Goal: Task Accomplishment & Management: Use online tool/utility

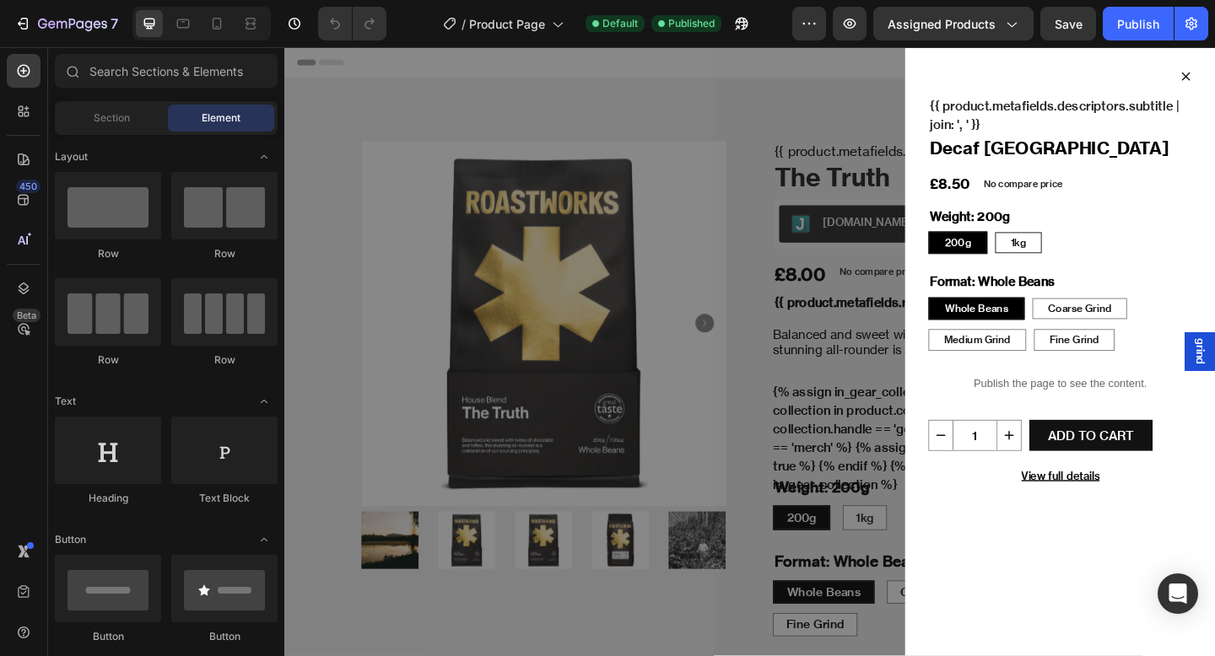
radio input "false"
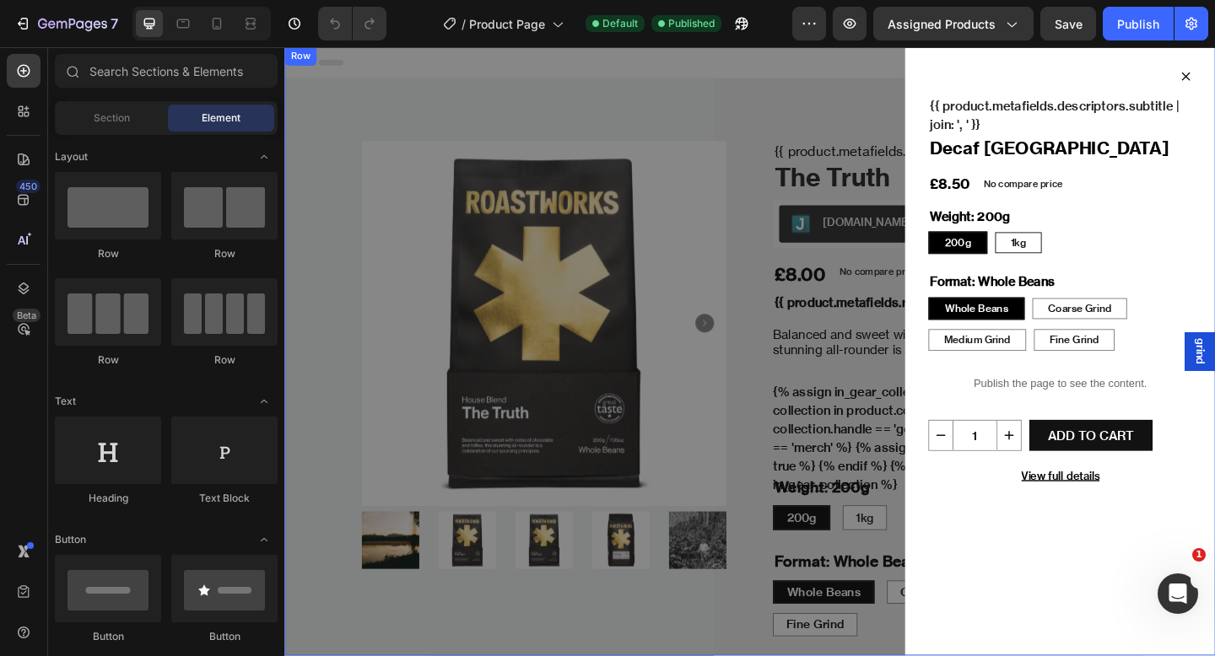
click at [804, 420] on div "Icon {{ product.metafields.descriptors.subtitle | join: ', ' }} Text Block Deca…" at bounding box center [790, 378] width 1012 height 662
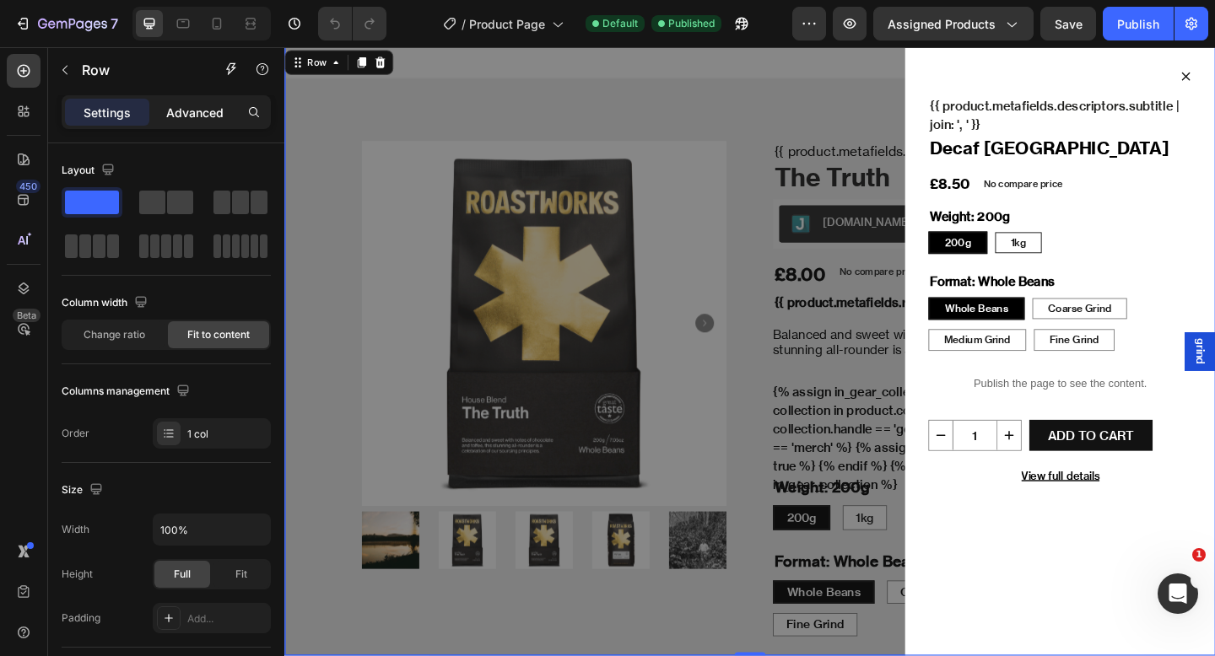
click at [203, 119] on p "Advanced" at bounding box center [194, 113] width 57 height 18
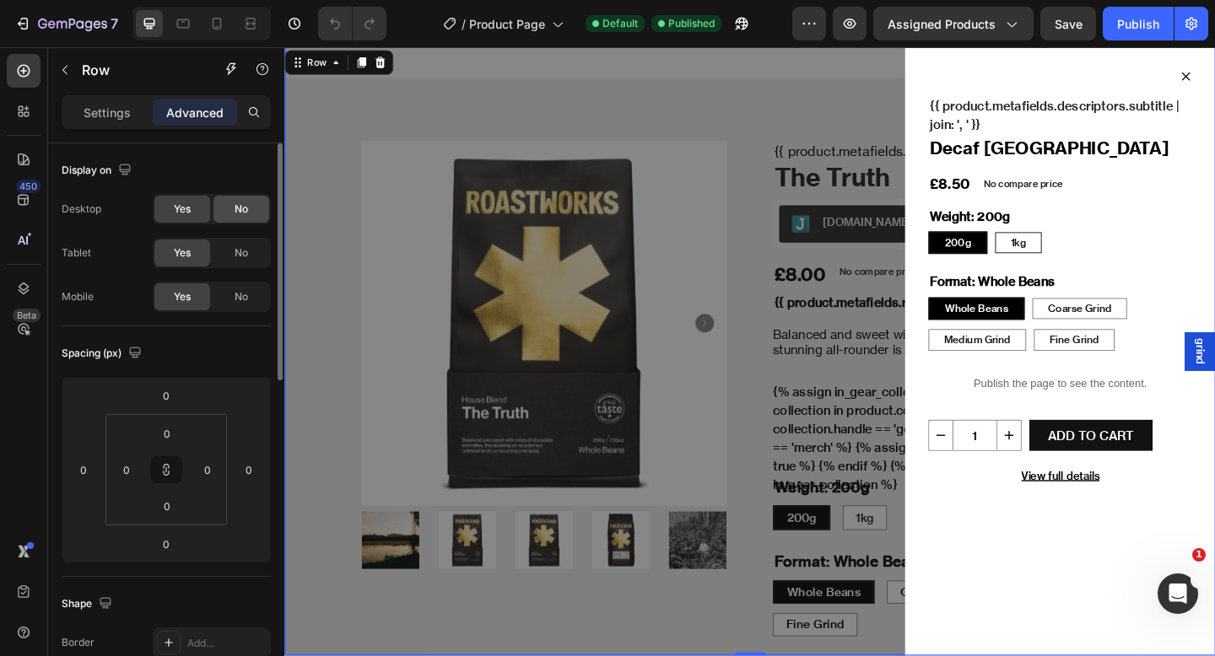
click at [231, 208] on div "No" at bounding box center [241, 209] width 56 height 27
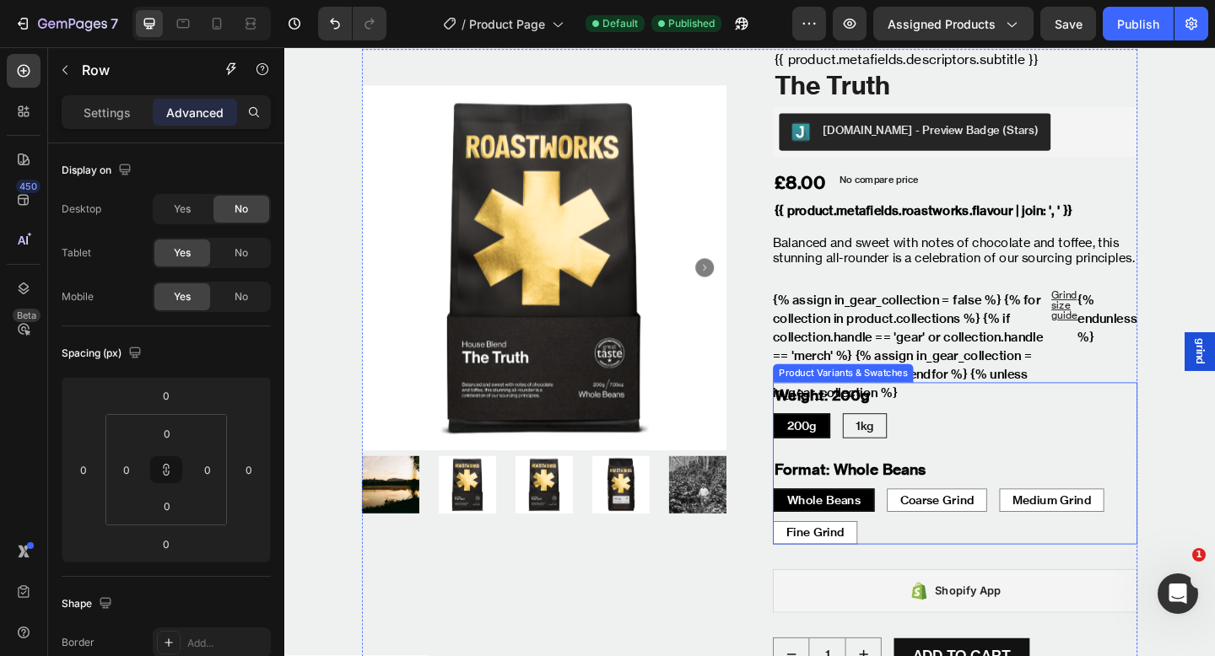
scroll to position [100, 0]
click at [980, 451] on div "200g 200g 200g 1kg 1kg 1kg" at bounding box center [1014, 459] width 396 height 27
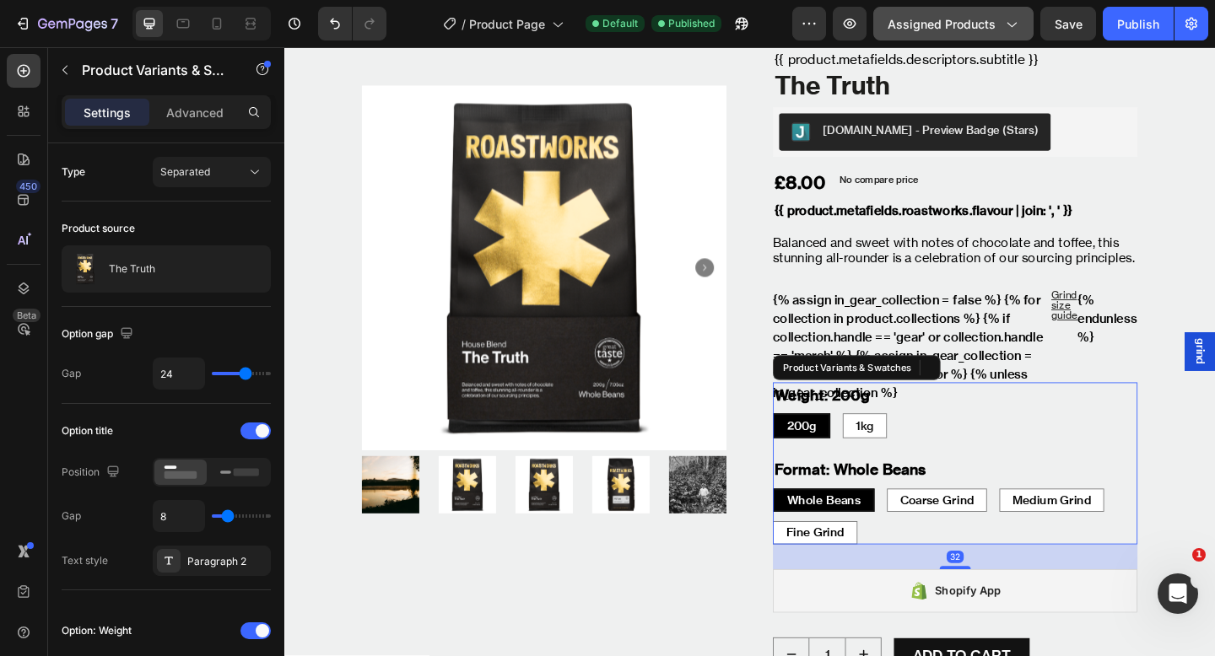
click at [970, 26] on span "Assigned Products" at bounding box center [941, 24] width 108 height 18
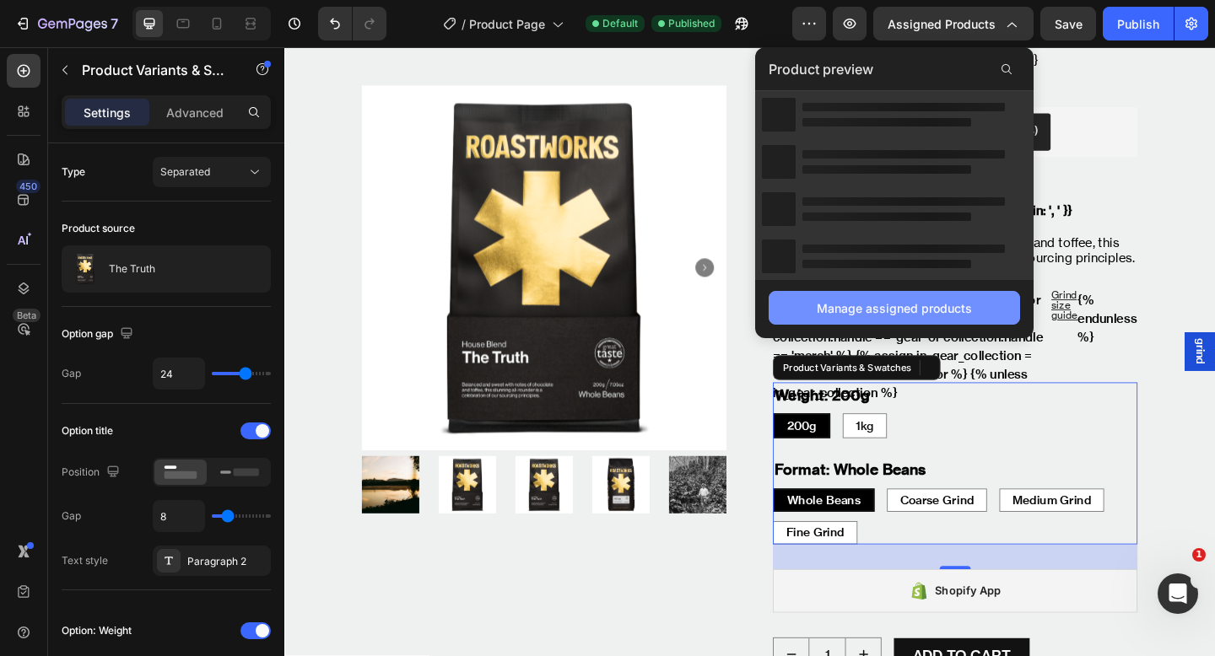
click at [916, 309] on div "Manage assigned products" at bounding box center [893, 308] width 155 height 18
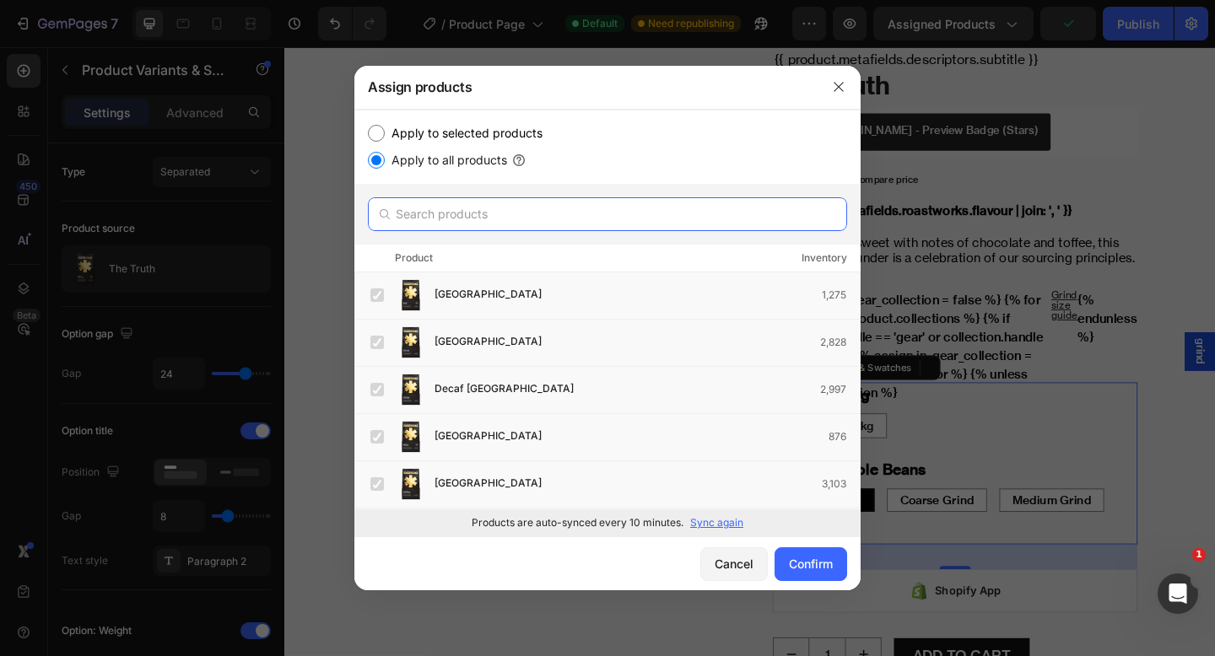
click at [512, 211] on input "text" at bounding box center [607, 214] width 479 height 34
paste input "Filter Trio Test"
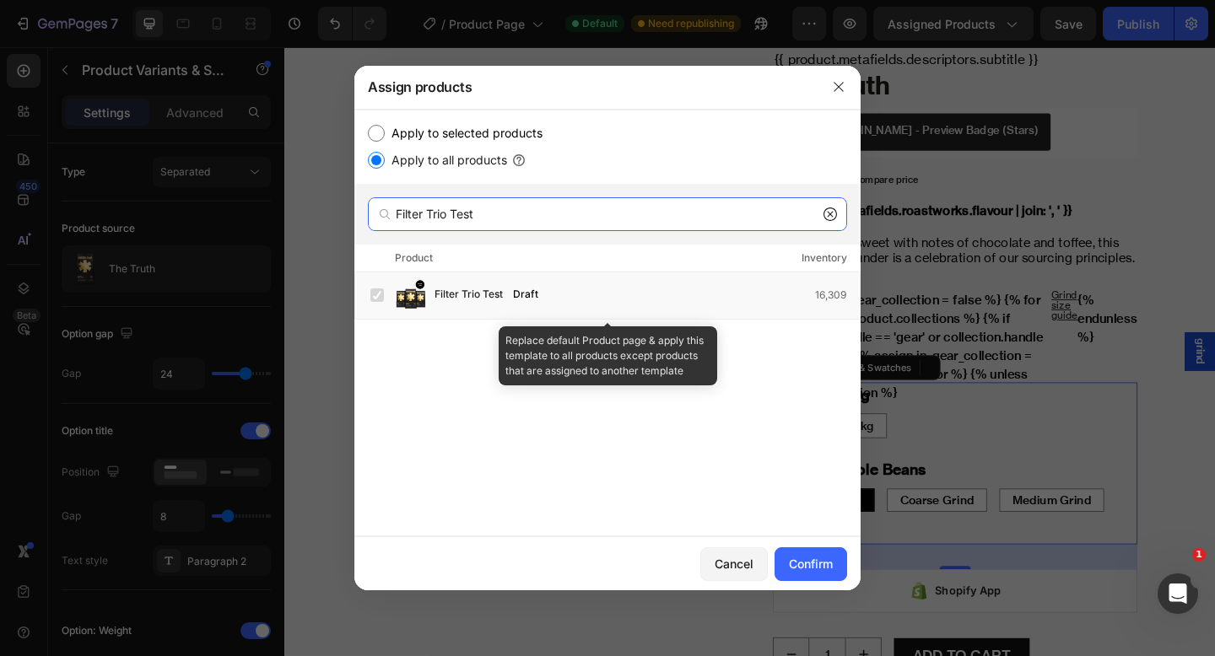
type input "Filter Trio Test"
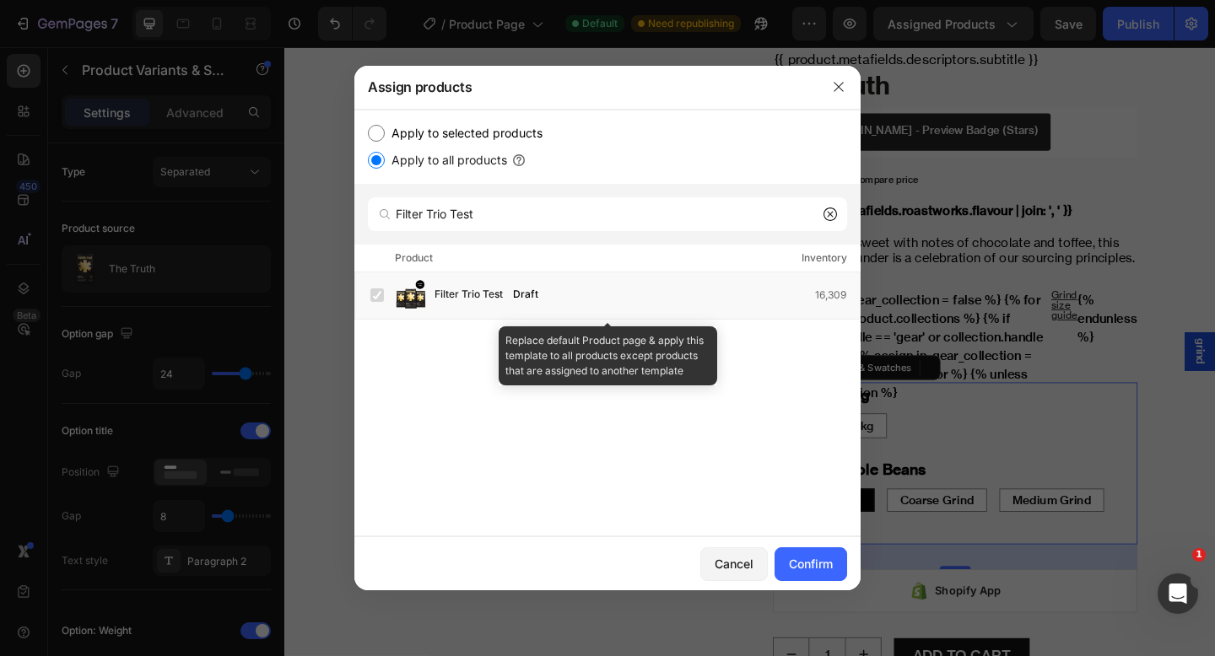
click at [645, 306] on div "Filter Trio Test Draft 16,309" at bounding box center [614, 295] width 489 height 34
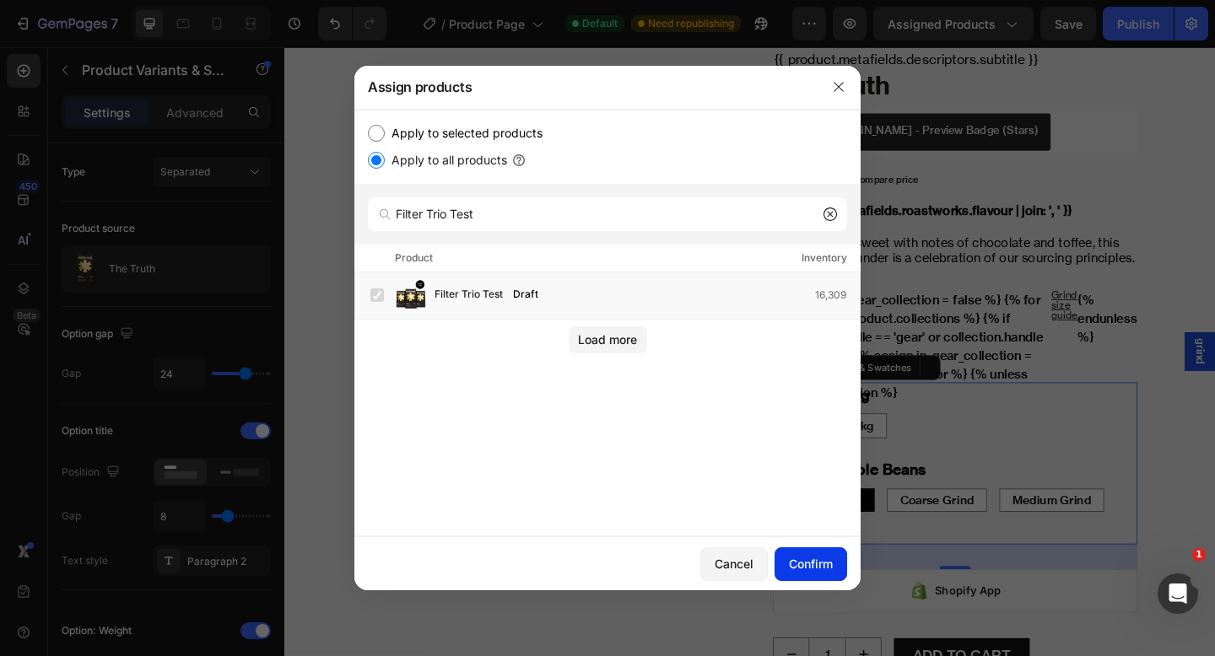
click at [803, 563] on div "Confirm" at bounding box center [811, 564] width 44 height 18
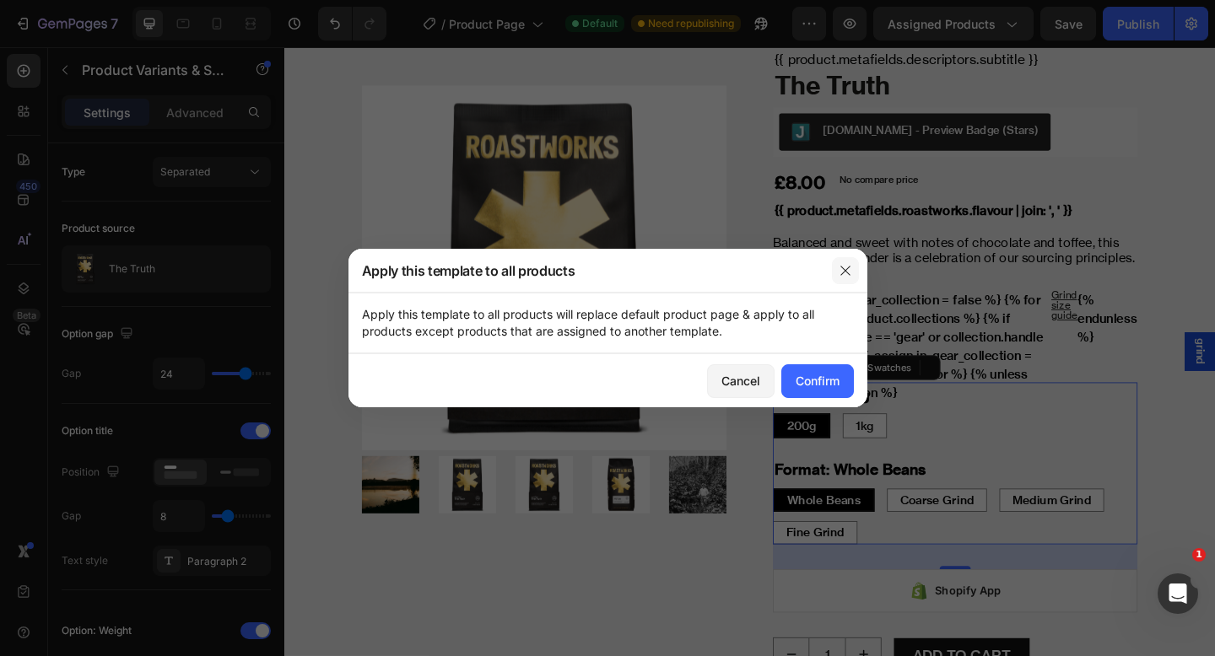
click at [837, 265] on button "button" at bounding box center [845, 270] width 27 height 27
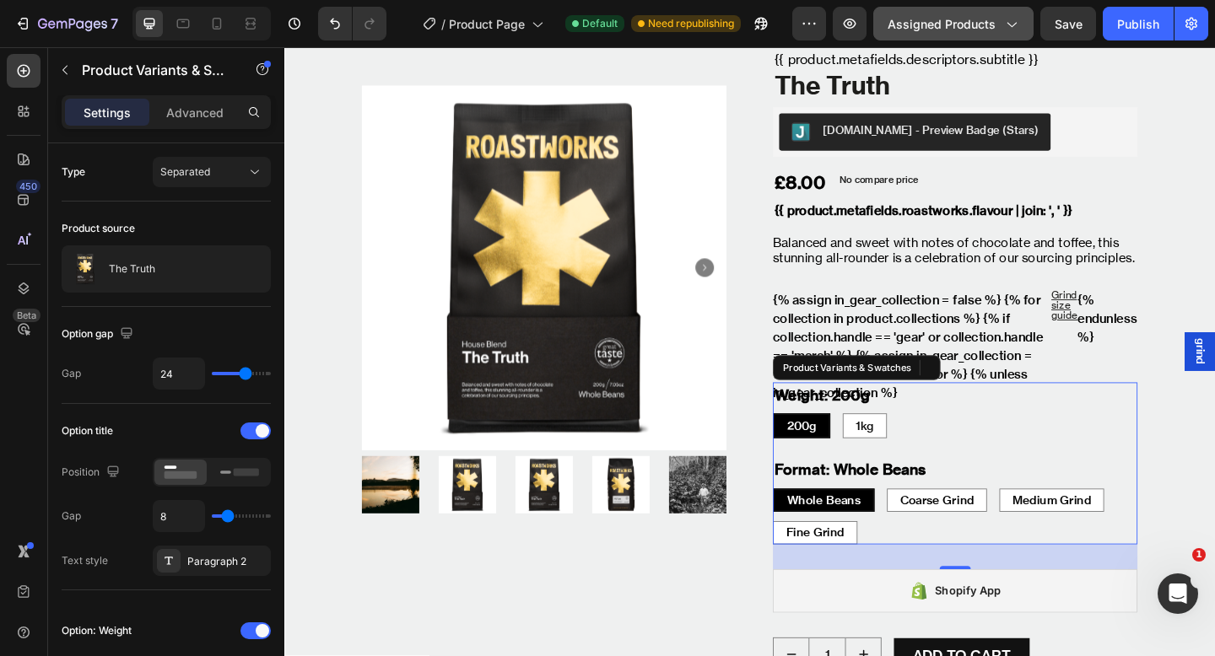
click at [967, 20] on span "Assigned Products" at bounding box center [941, 24] width 108 height 18
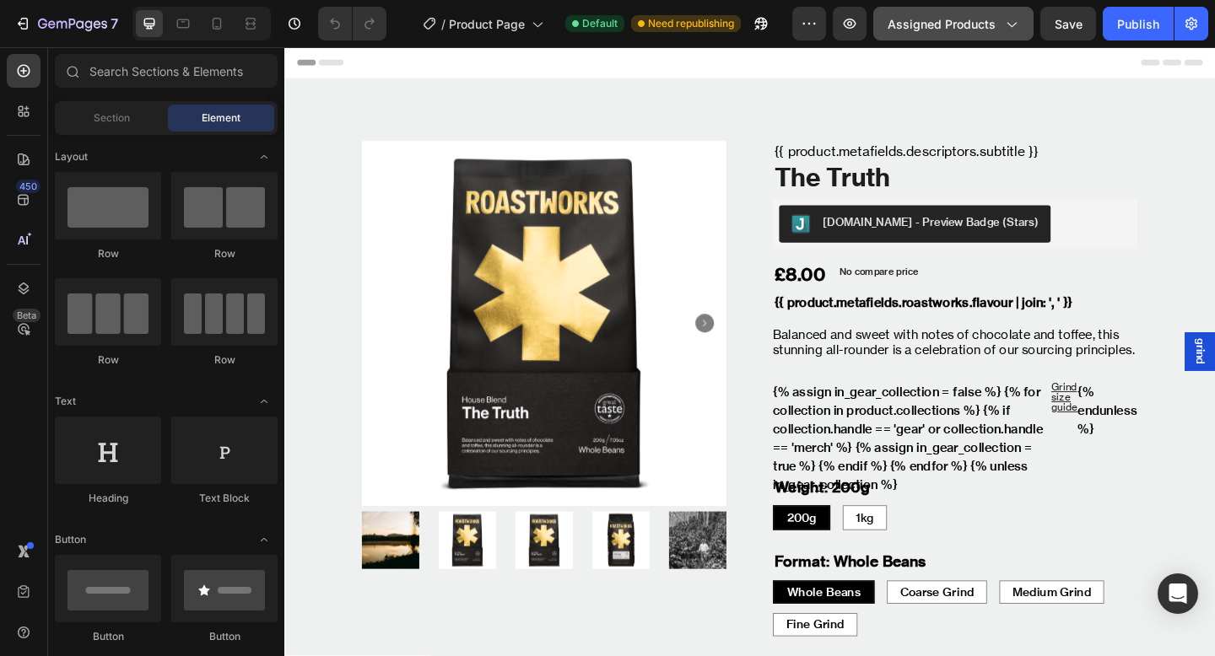
click at [940, 28] on span "Assigned Products" at bounding box center [941, 24] width 108 height 18
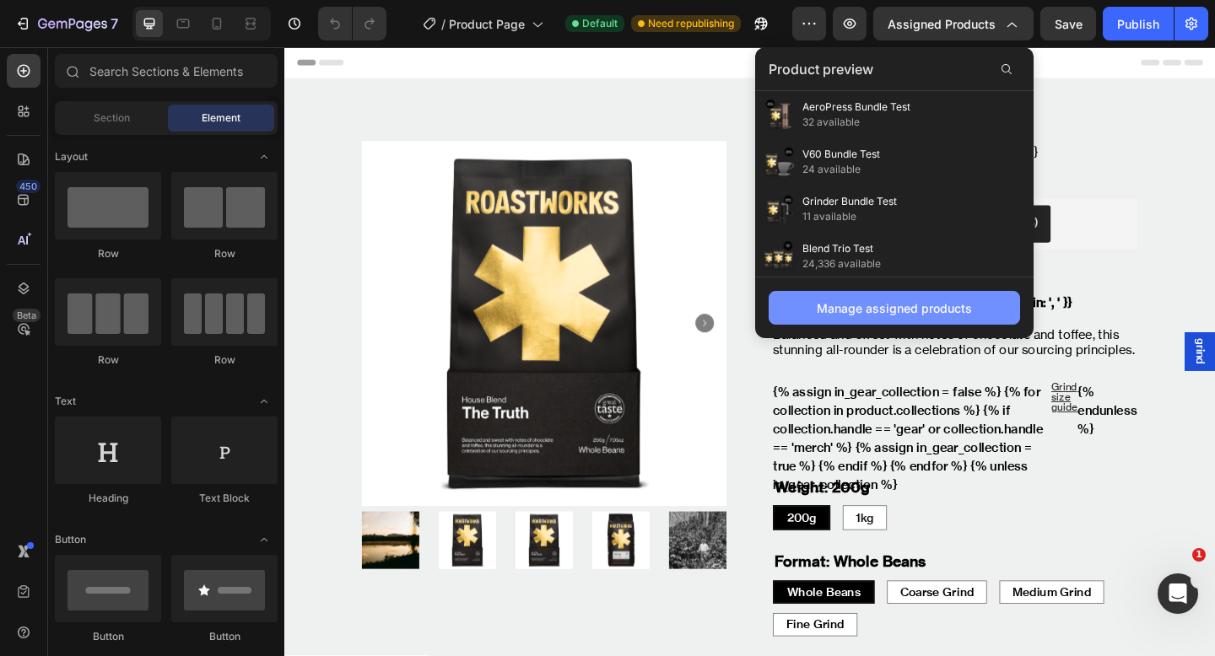
click at [892, 309] on div "Manage assigned products" at bounding box center [893, 308] width 155 height 18
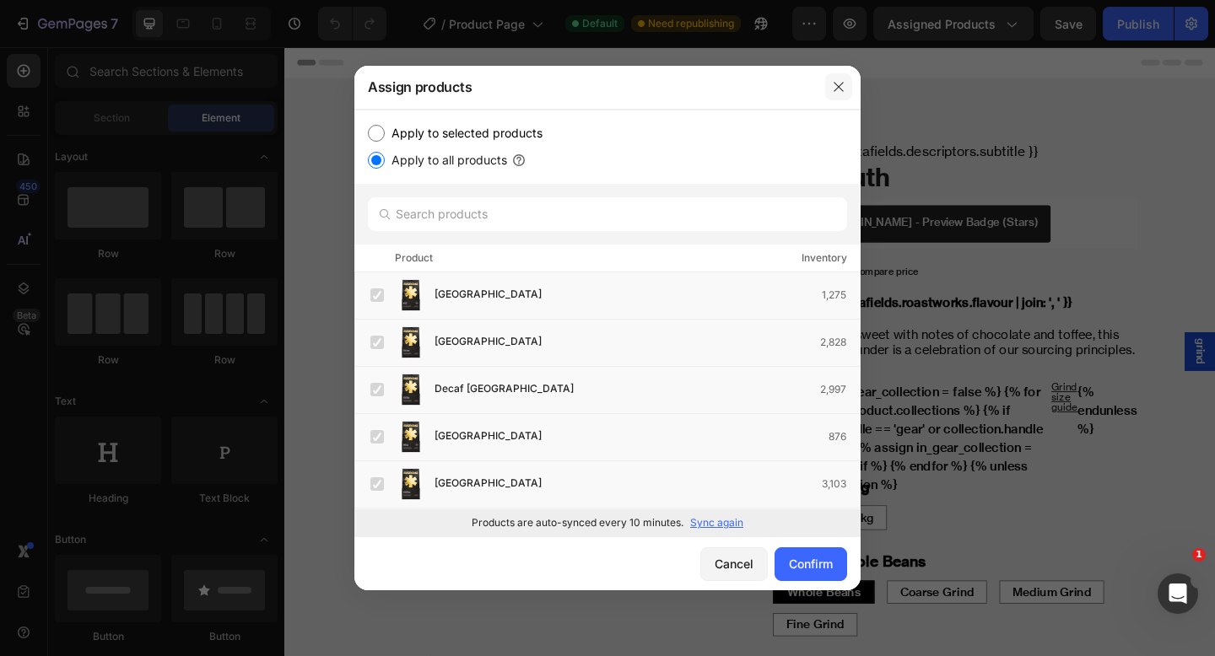
click at [833, 91] on icon "button" at bounding box center [837, 87] width 9 height 9
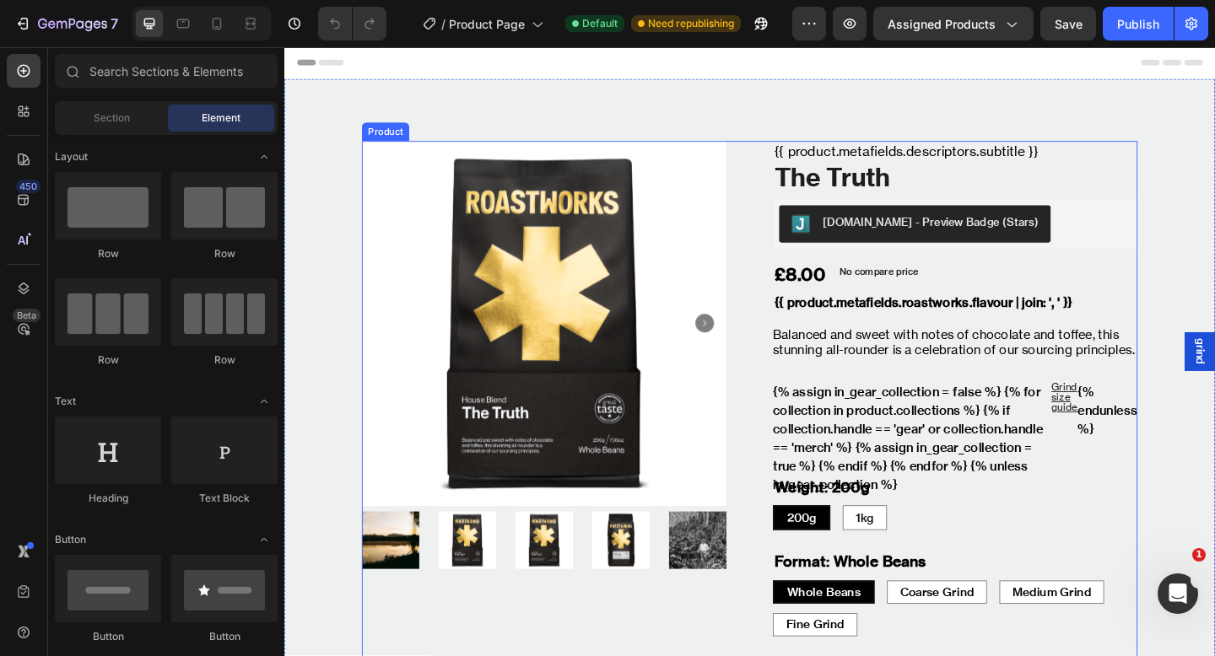
click at [802, 328] on div "Product Images {{ product.metafields.descriptors.subtitle }} Text Block The Tru…" at bounding box center [790, 589] width 843 height 881
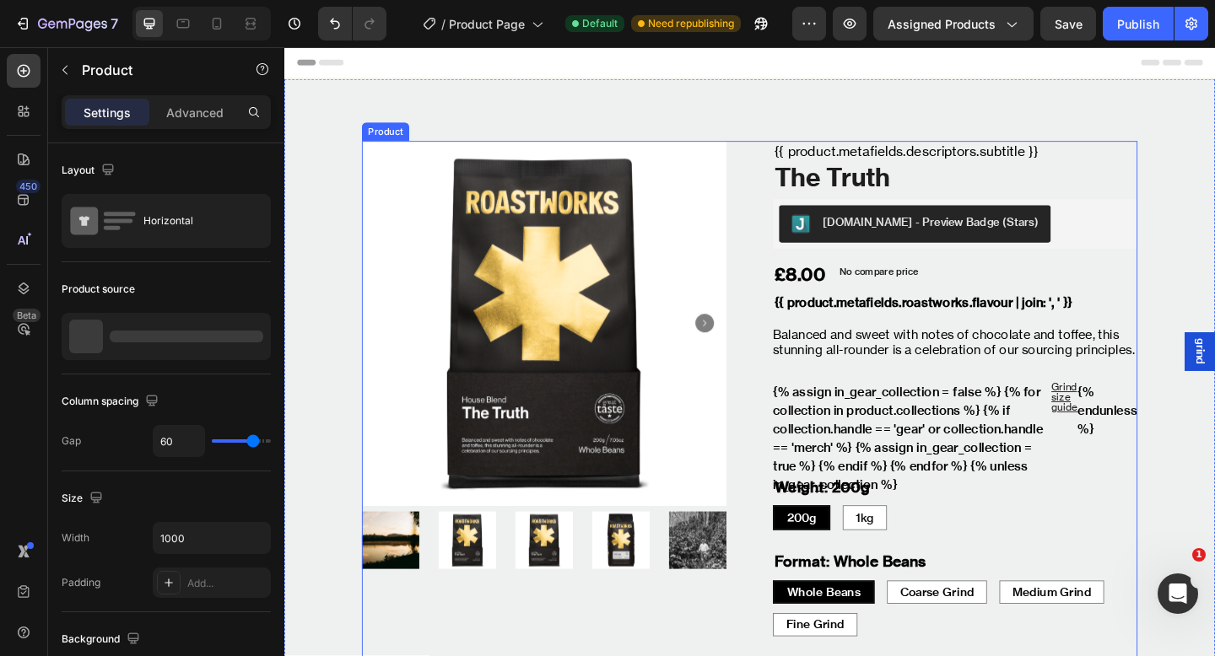
radio input "true"
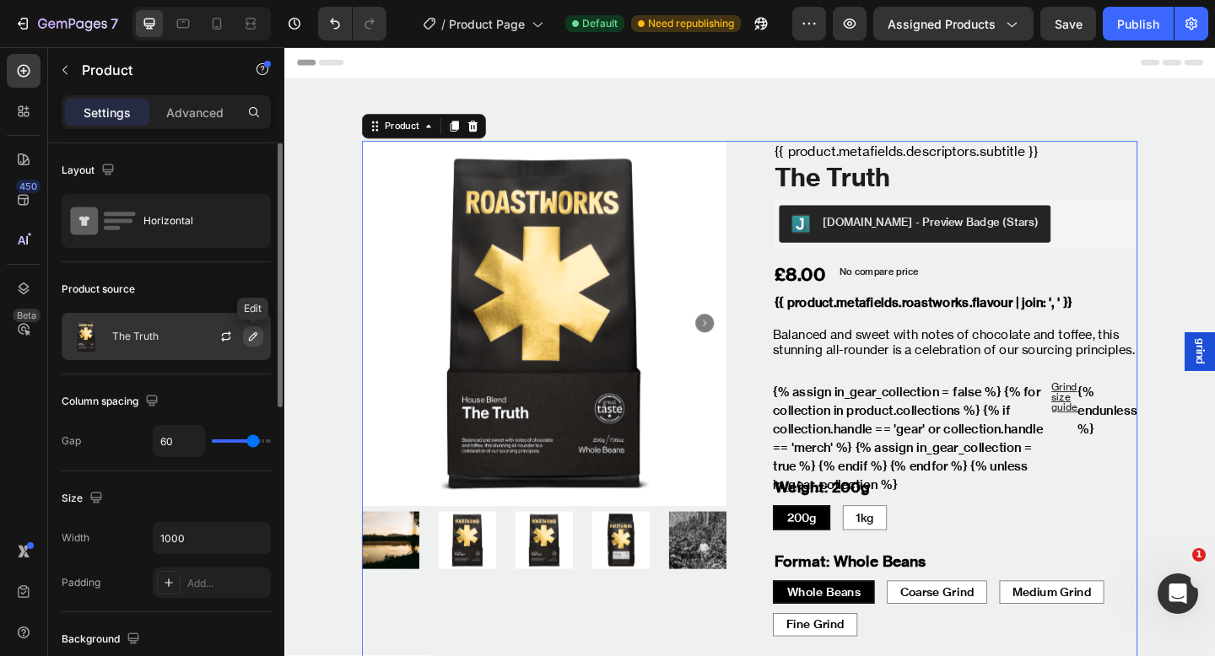
click at [244, 340] on button "button" at bounding box center [253, 336] width 20 height 20
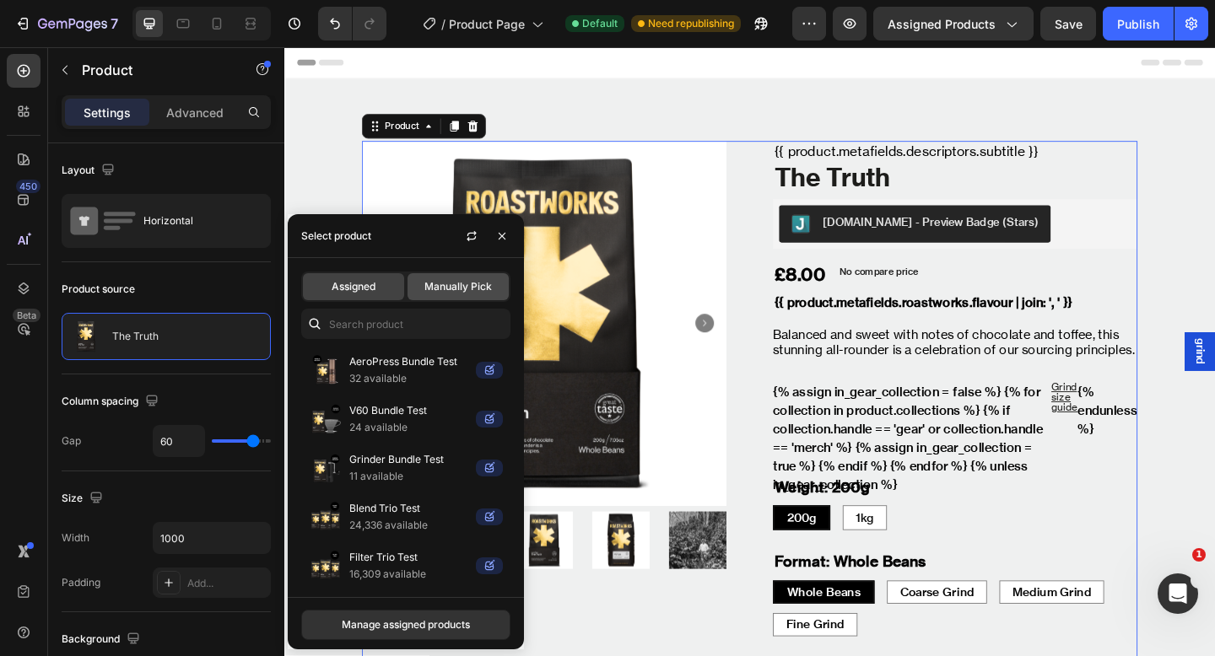
click at [443, 294] on div "Manually Pick" at bounding box center [457, 286] width 101 height 27
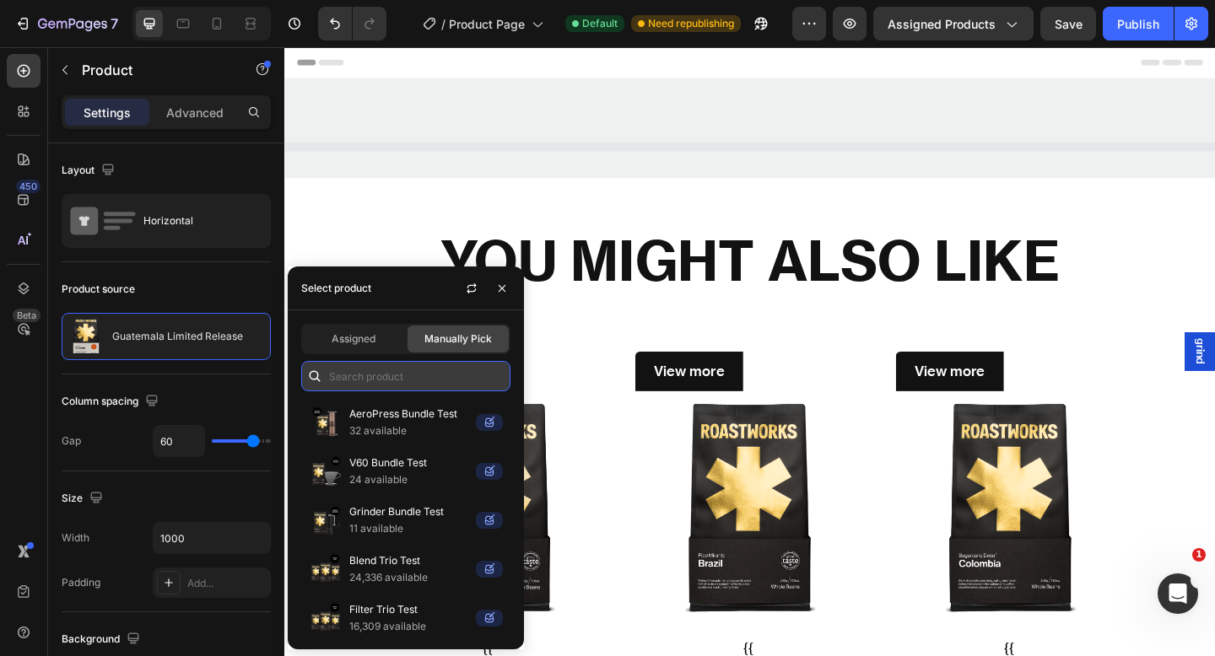
click at [377, 388] on input "text" at bounding box center [405, 376] width 209 height 30
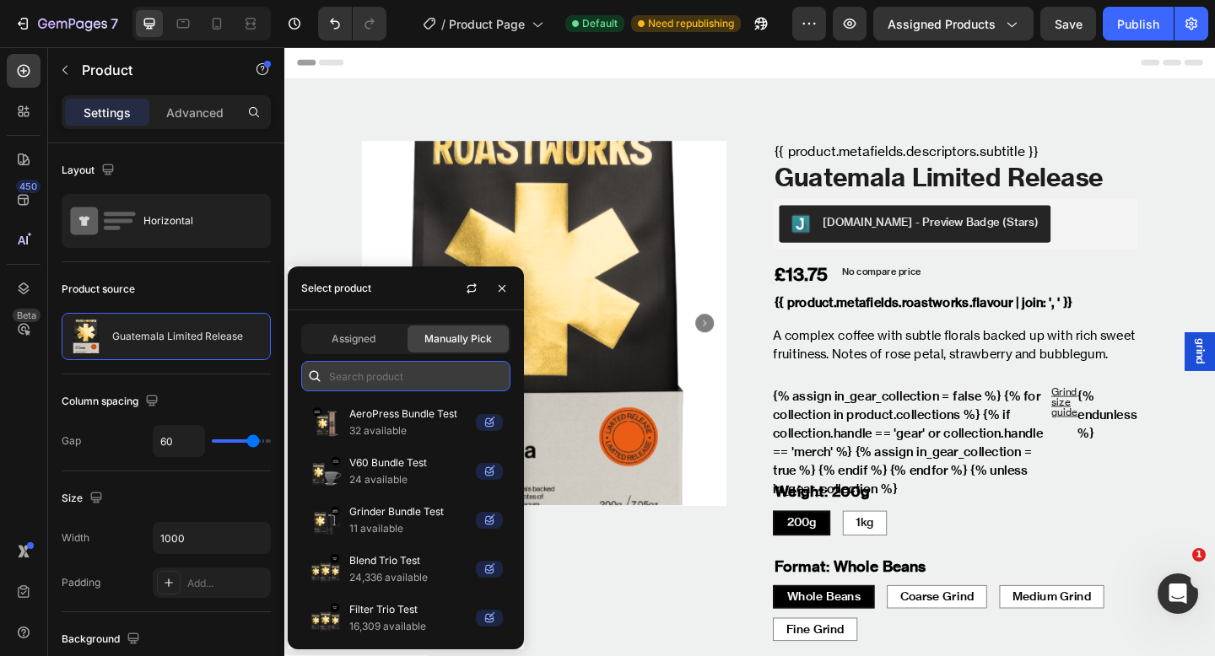
paste input "Filter Trio Test"
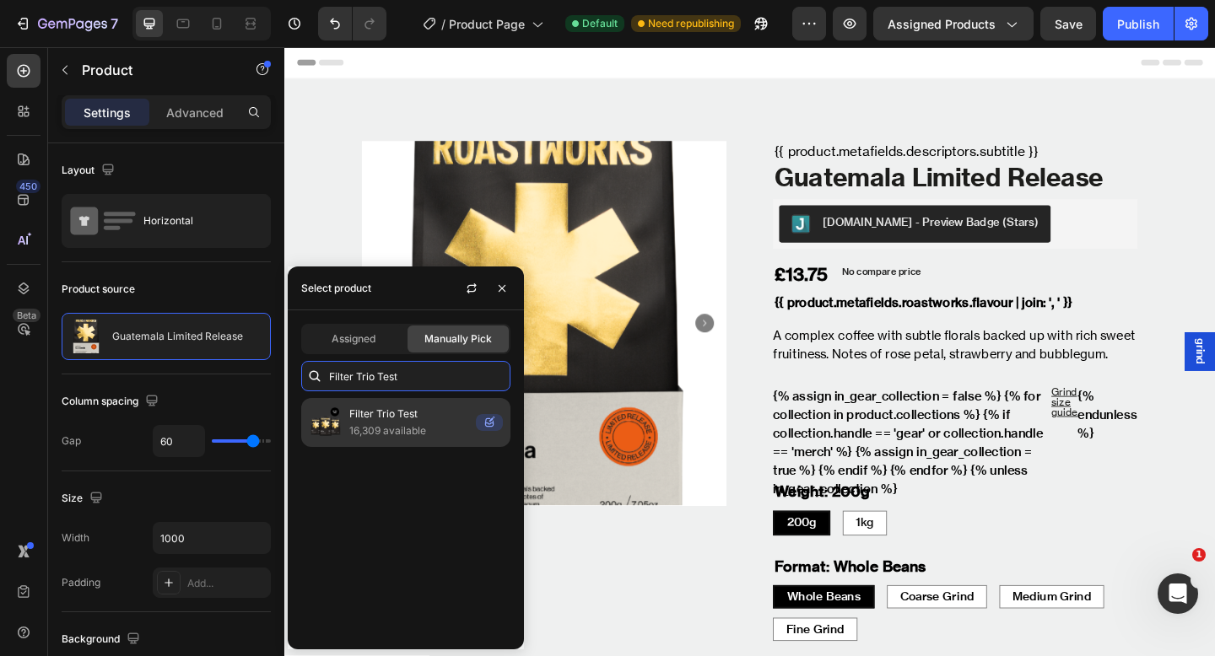
type input "Filter Trio Test"
click at [384, 435] on p "16,309 available" at bounding box center [409, 431] width 120 height 17
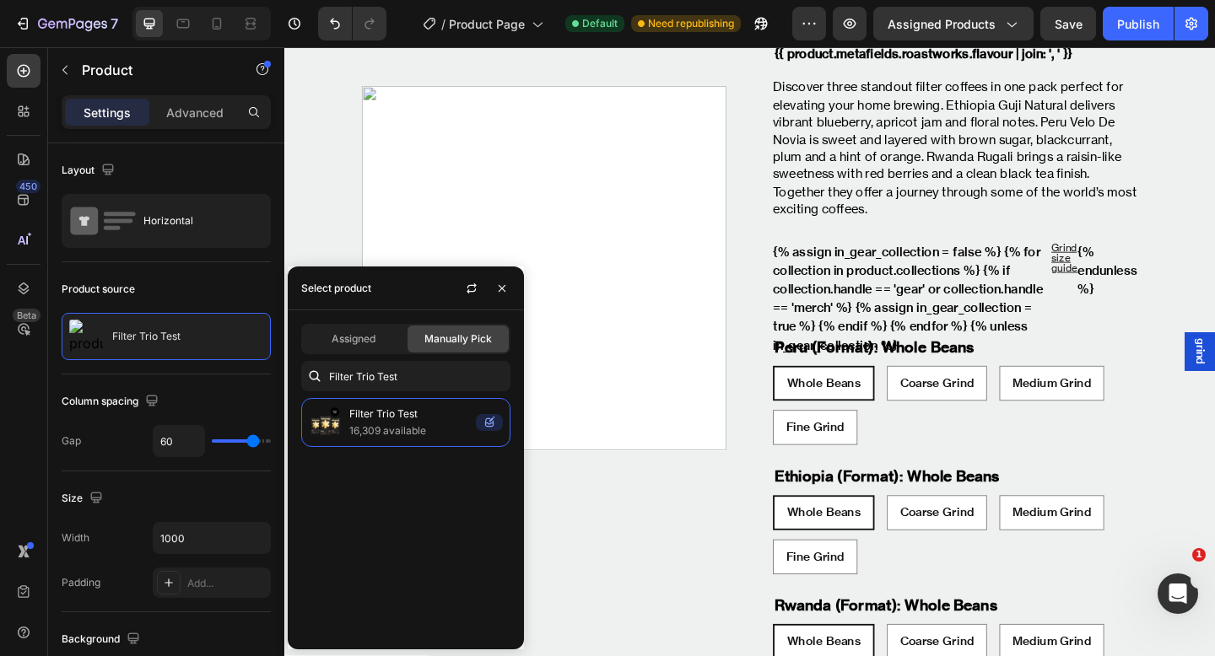
scroll to position [320, 0]
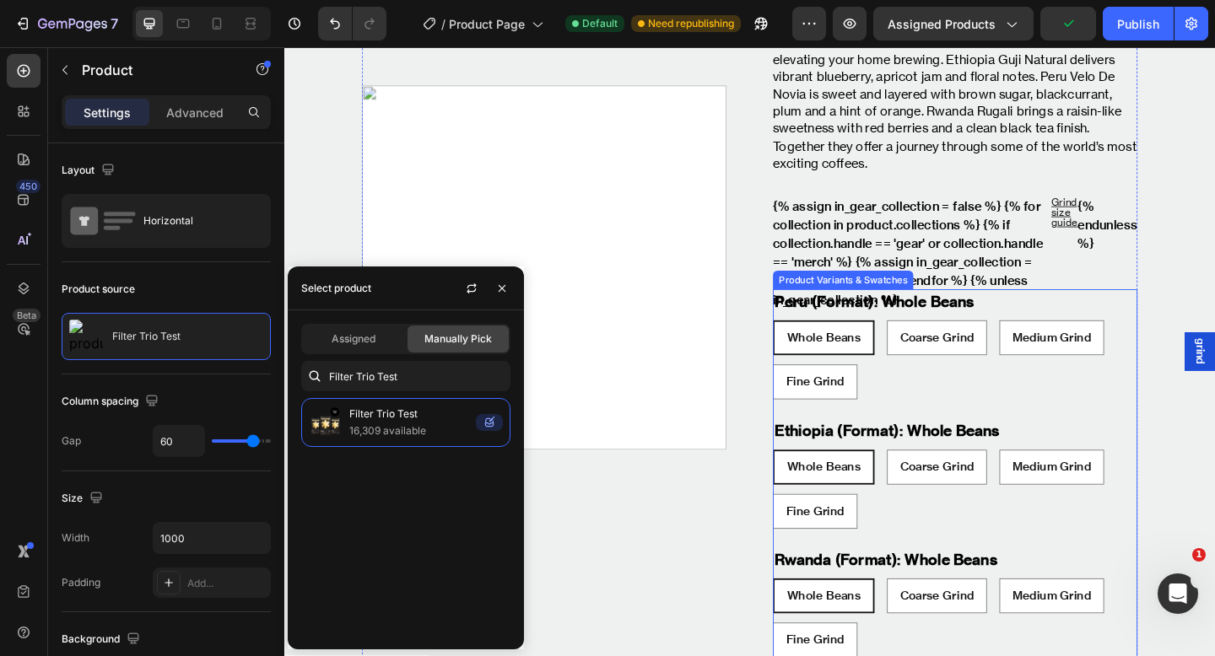
click at [971, 405] on div "Whole Beans Whole Beans Whole Beans Coarse Grind Coarse Grind Coarse Grind Medi…" at bounding box center [1014, 388] width 396 height 86
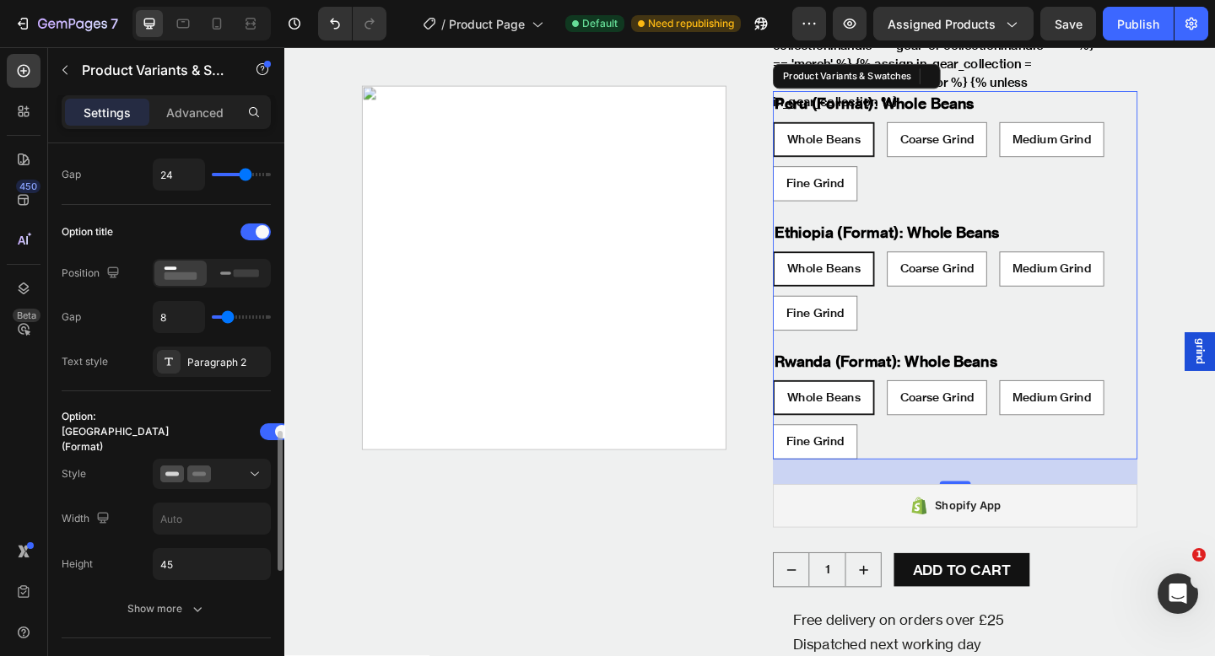
scroll to position [390, 0]
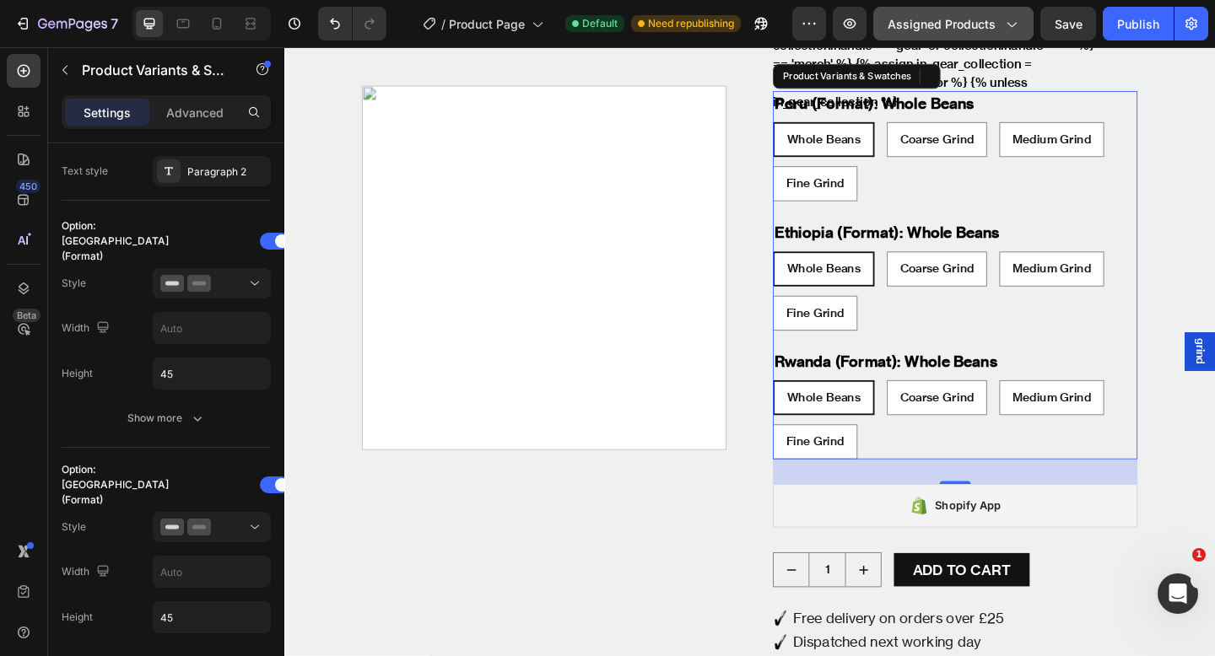
click at [986, 18] on span "Assigned Products" at bounding box center [941, 24] width 108 height 18
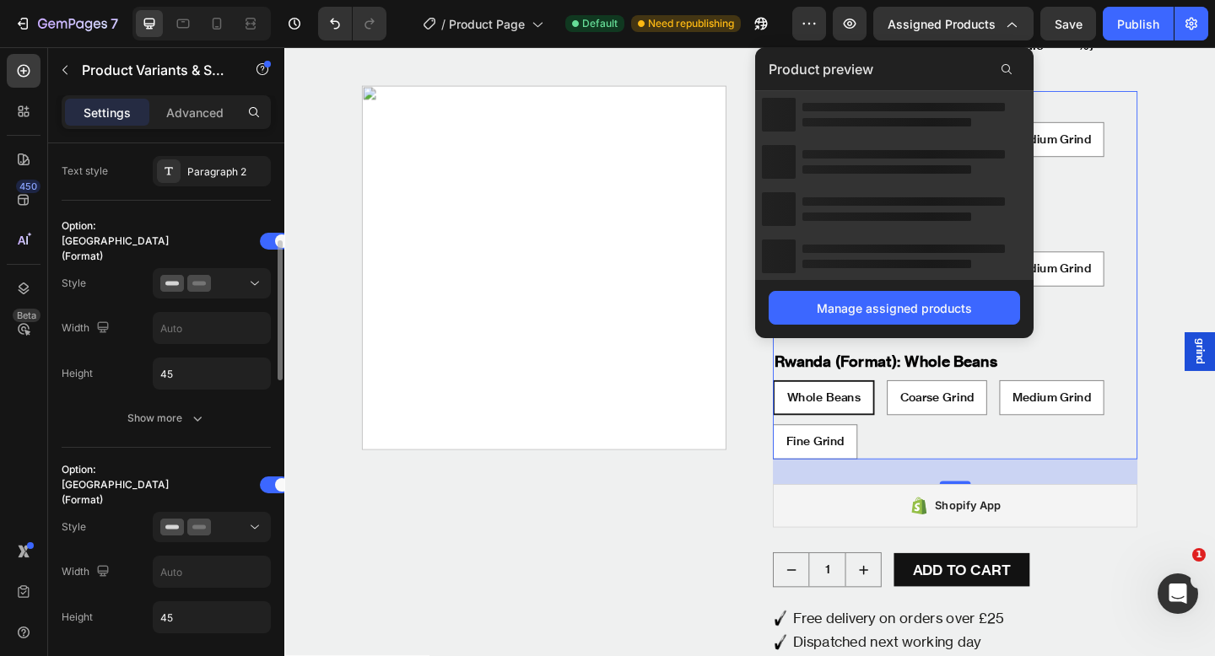
click at [116, 225] on div "Option: Peru (Format)" at bounding box center [115, 241] width 107 height 46
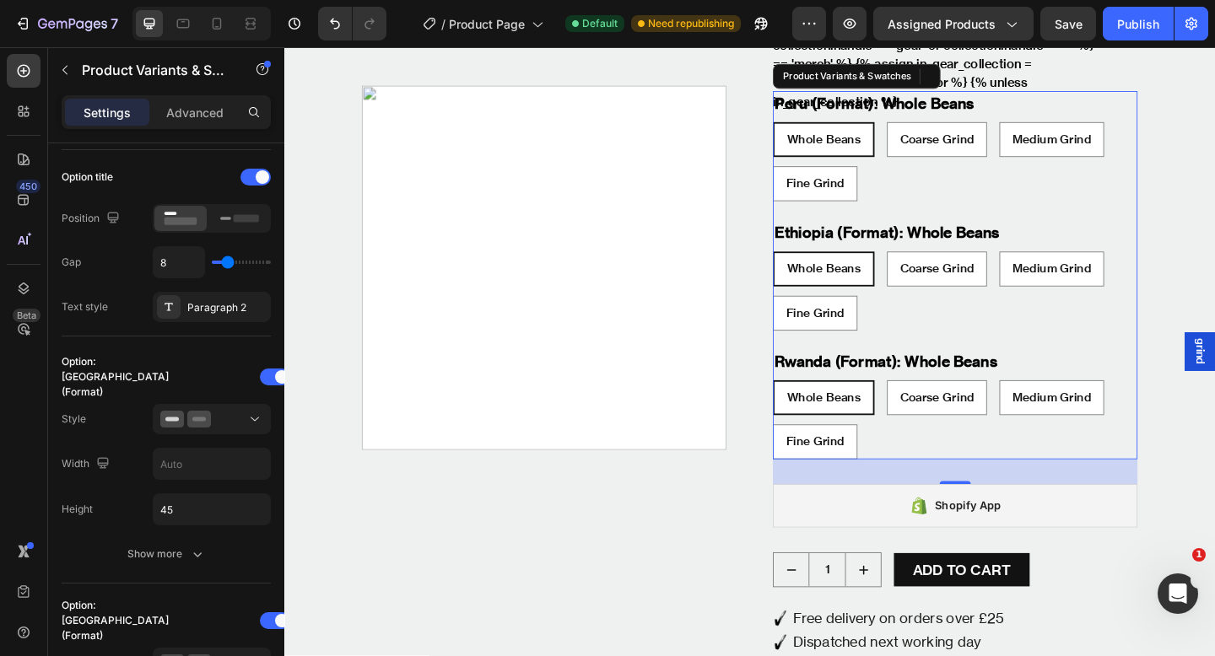
scroll to position [0, 0]
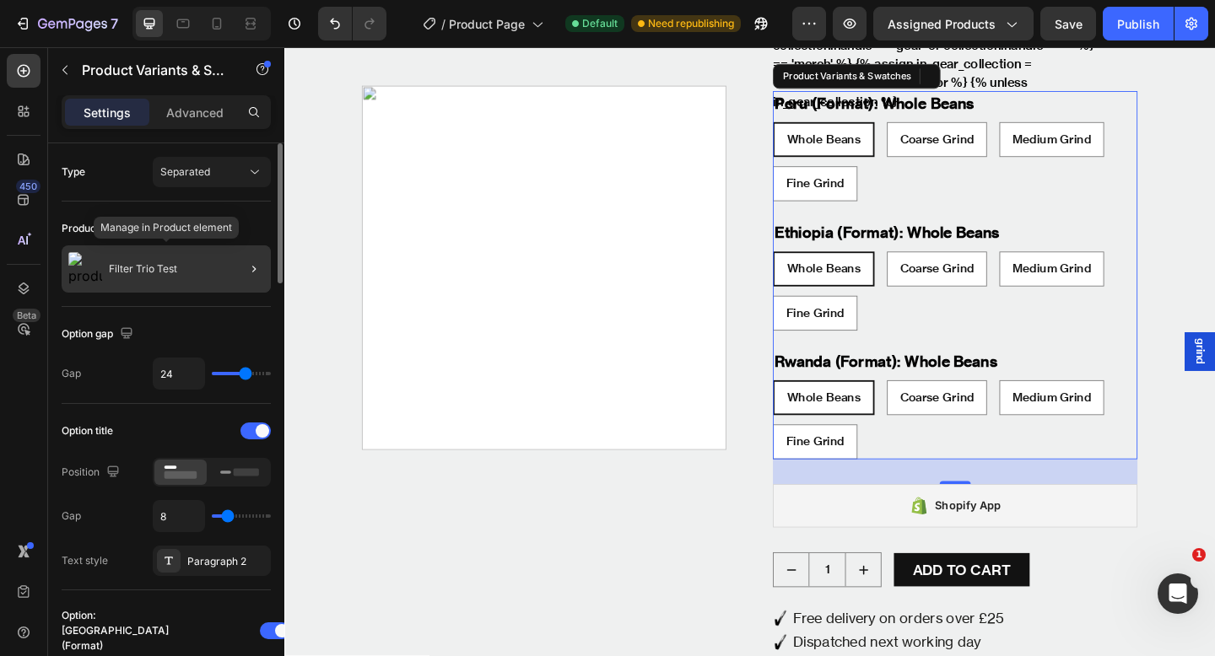
click at [173, 270] on p "Filter Trio Test" at bounding box center [143, 269] width 68 height 12
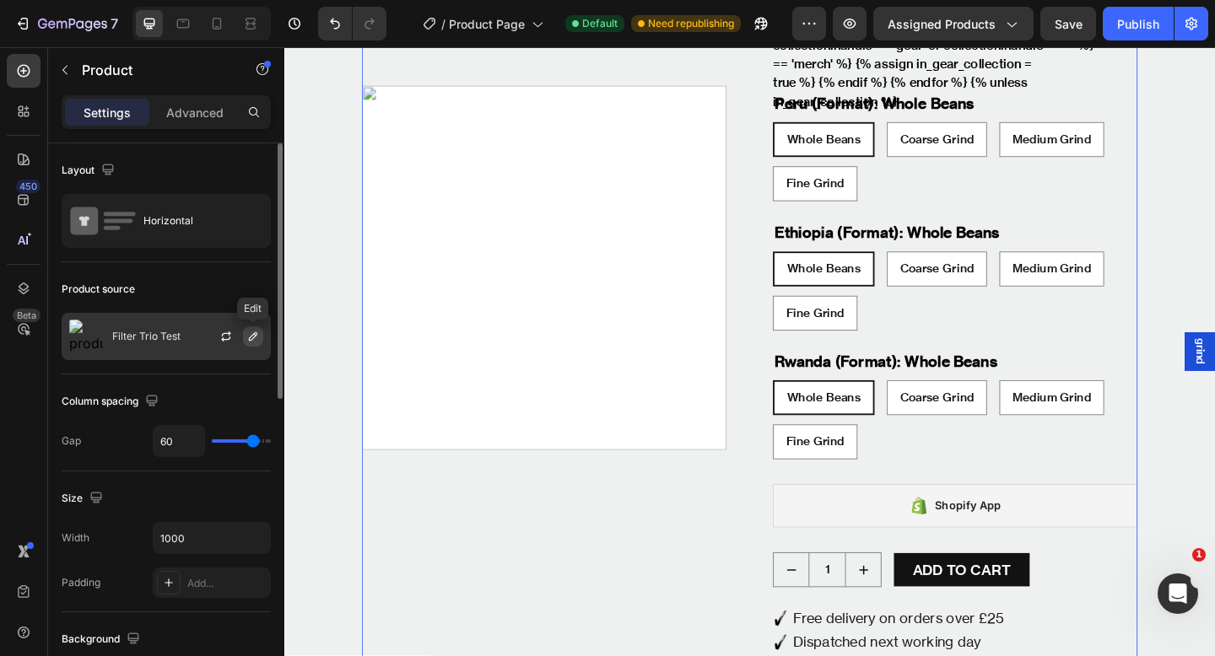
click at [259, 337] on icon "button" at bounding box center [252, 336] width 13 height 13
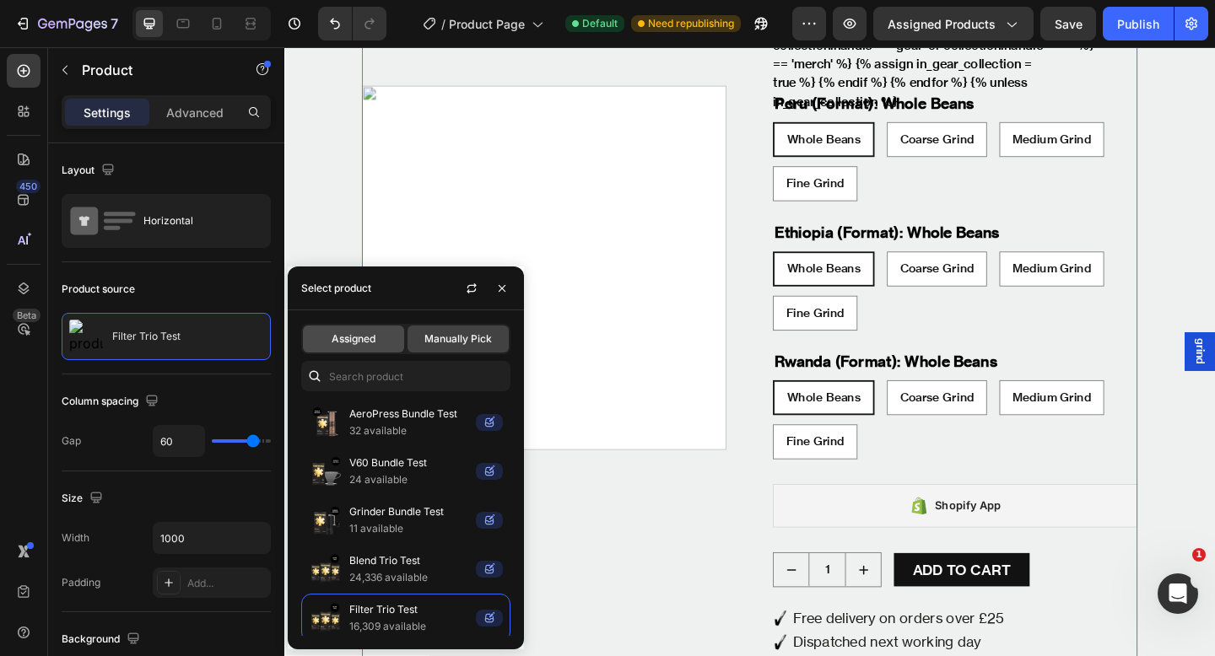
click at [385, 334] on div "Assigned" at bounding box center [353, 339] width 101 height 27
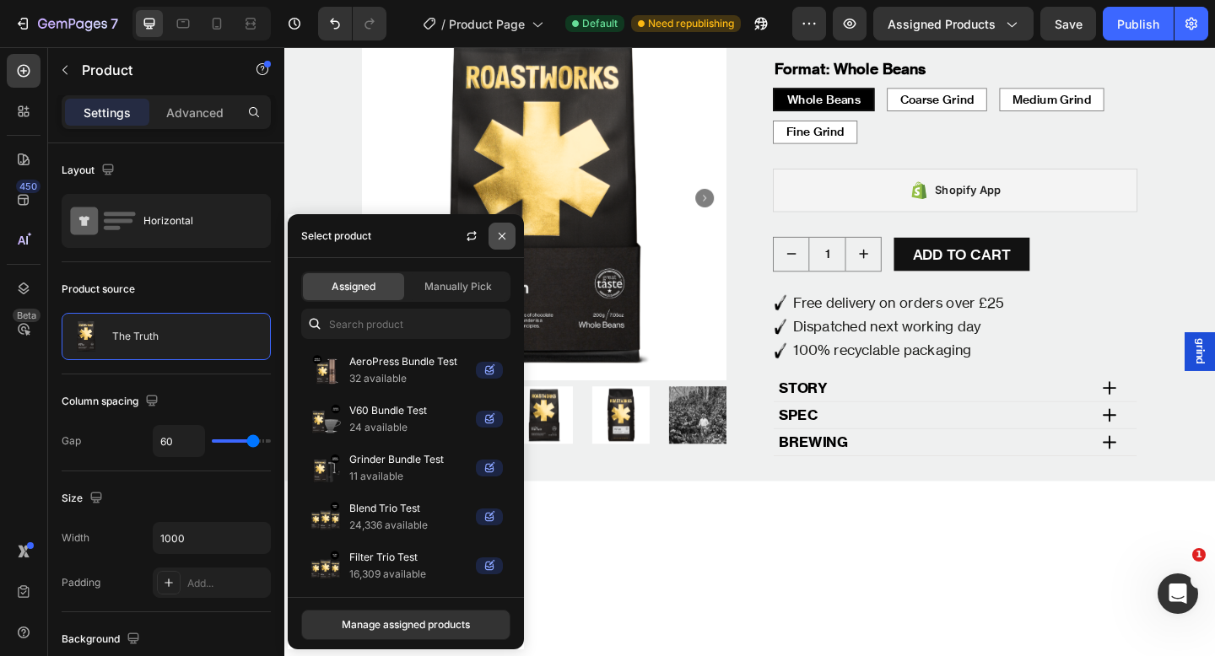
click at [498, 240] on icon "button" at bounding box center [501, 235] width 13 height 13
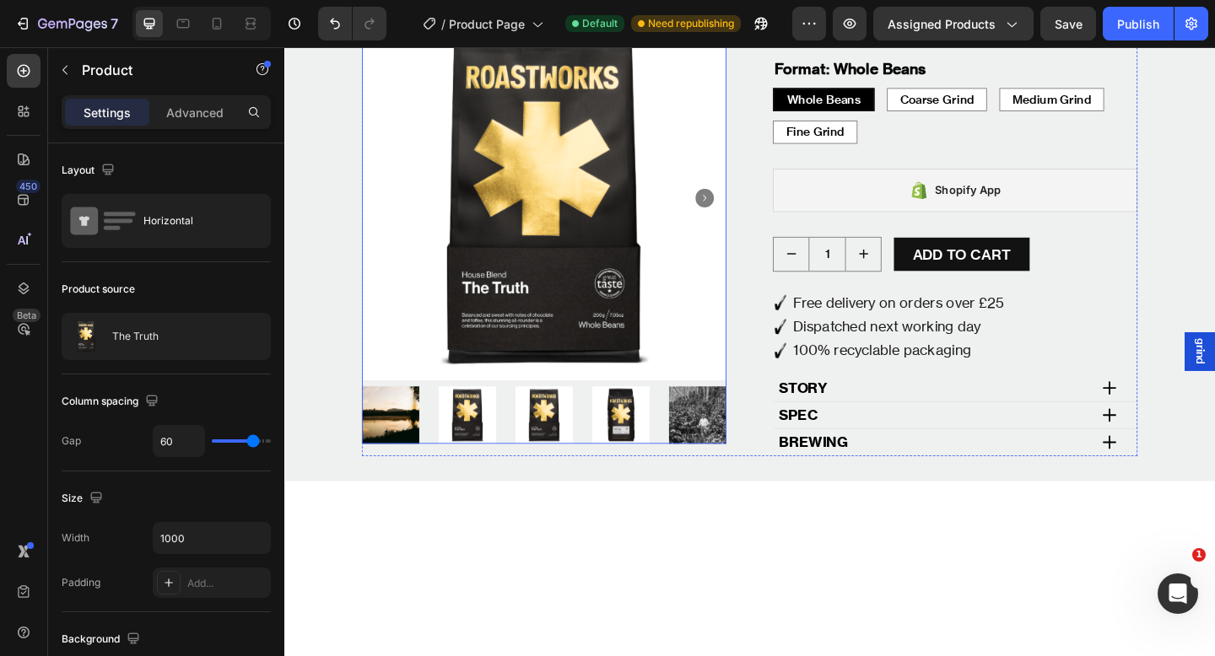
scroll to position [410, 0]
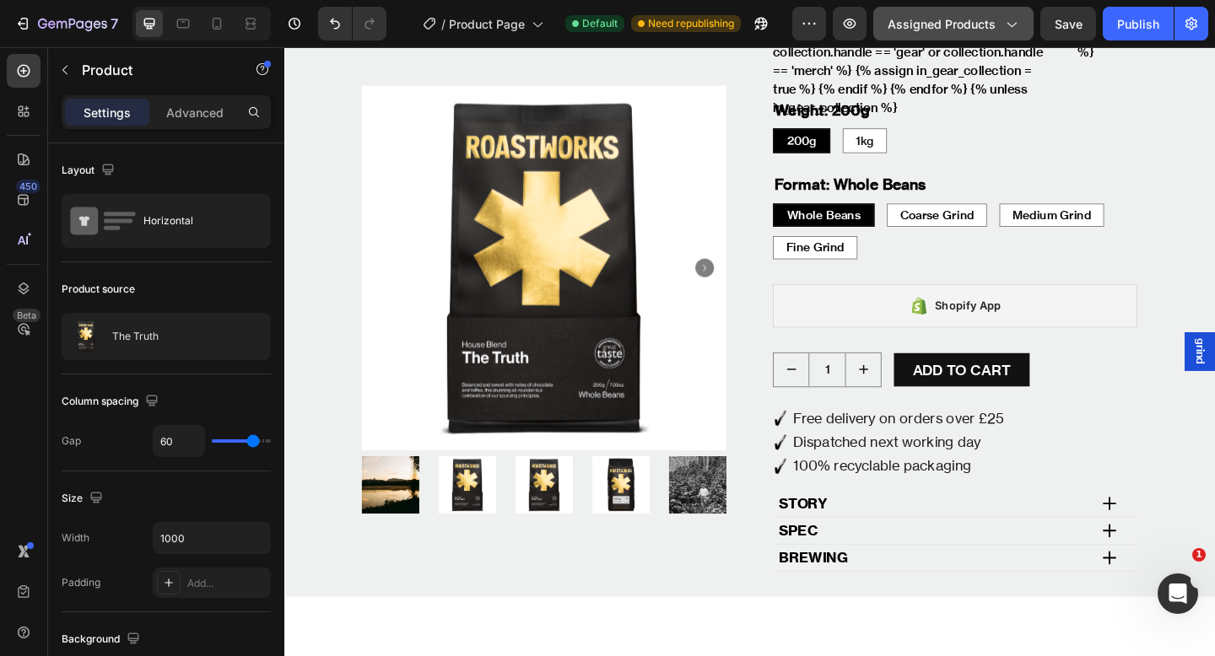
click at [966, 25] on span "Assigned Products" at bounding box center [941, 24] width 108 height 18
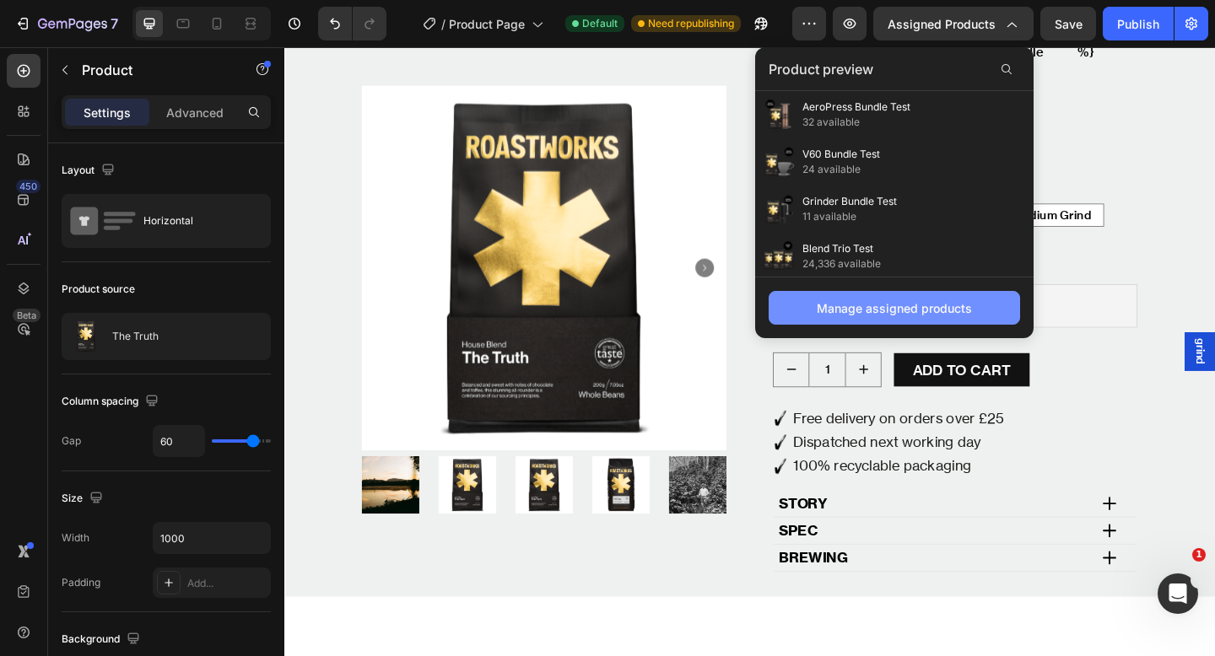
click at [902, 308] on div "Manage assigned products" at bounding box center [893, 308] width 155 height 18
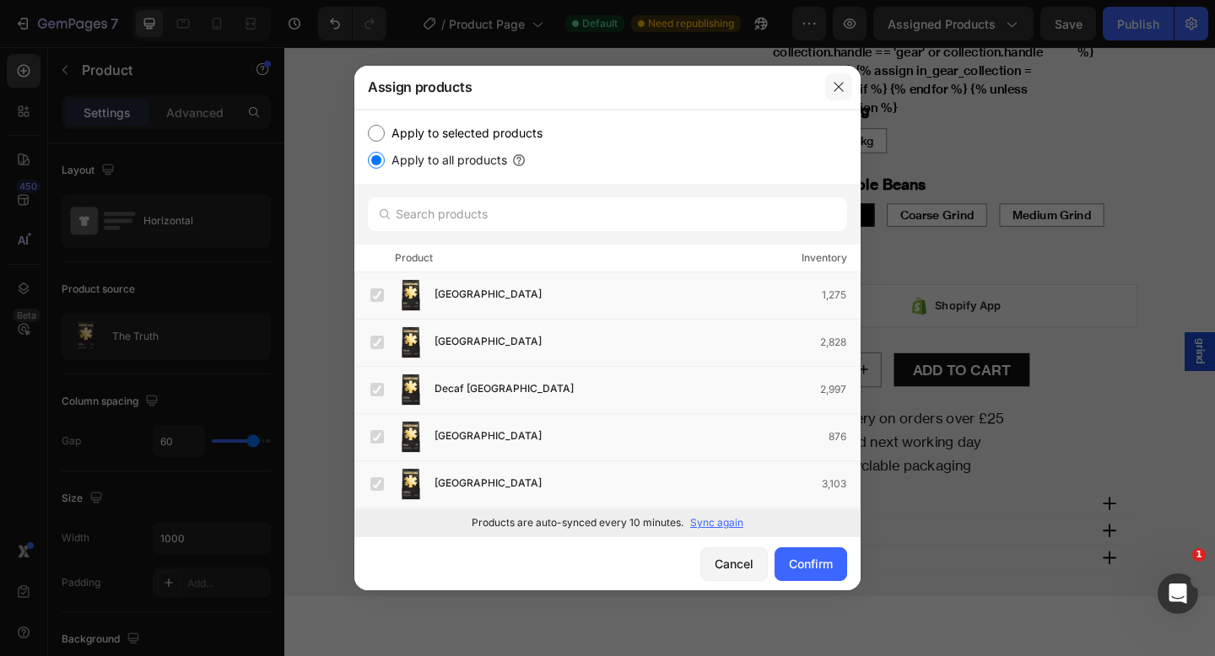
drag, startPoint x: 840, startPoint y: 88, endPoint x: 1081, endPoint y: 46, distance: 244.7
click at [841, 87] on icon "button" at bounding box center [838, 86] width 13 height 13
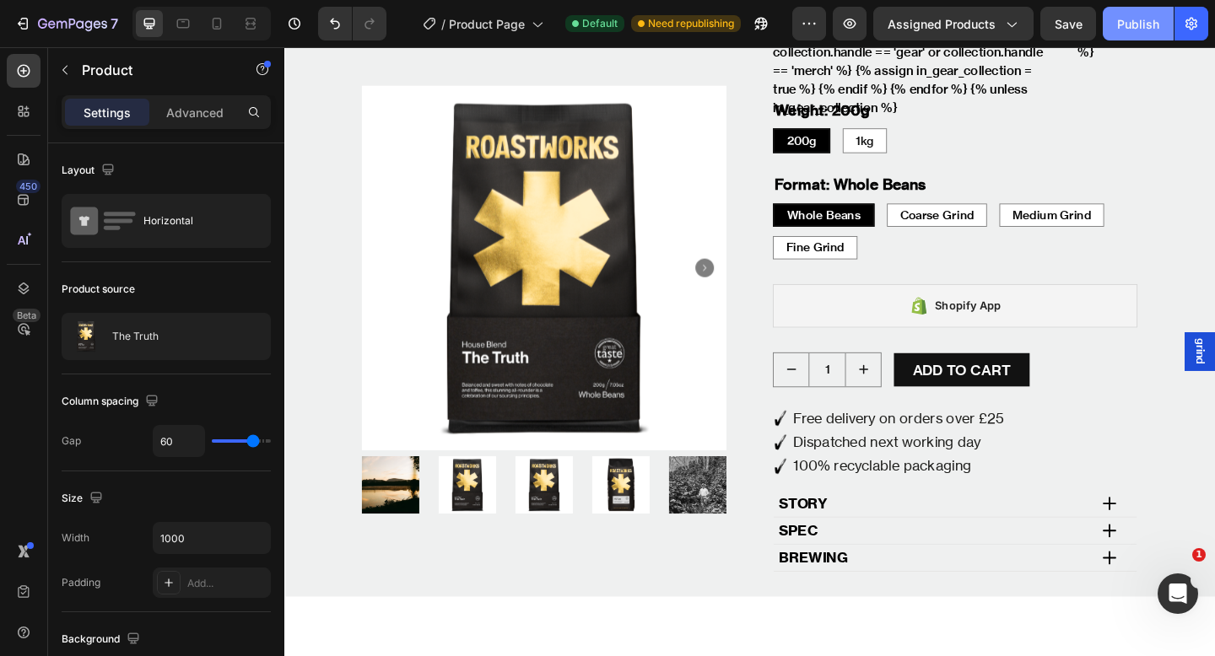
click at [1145, 30] on div "Publish" at bounding box center [1138, 24] width 42 height 18
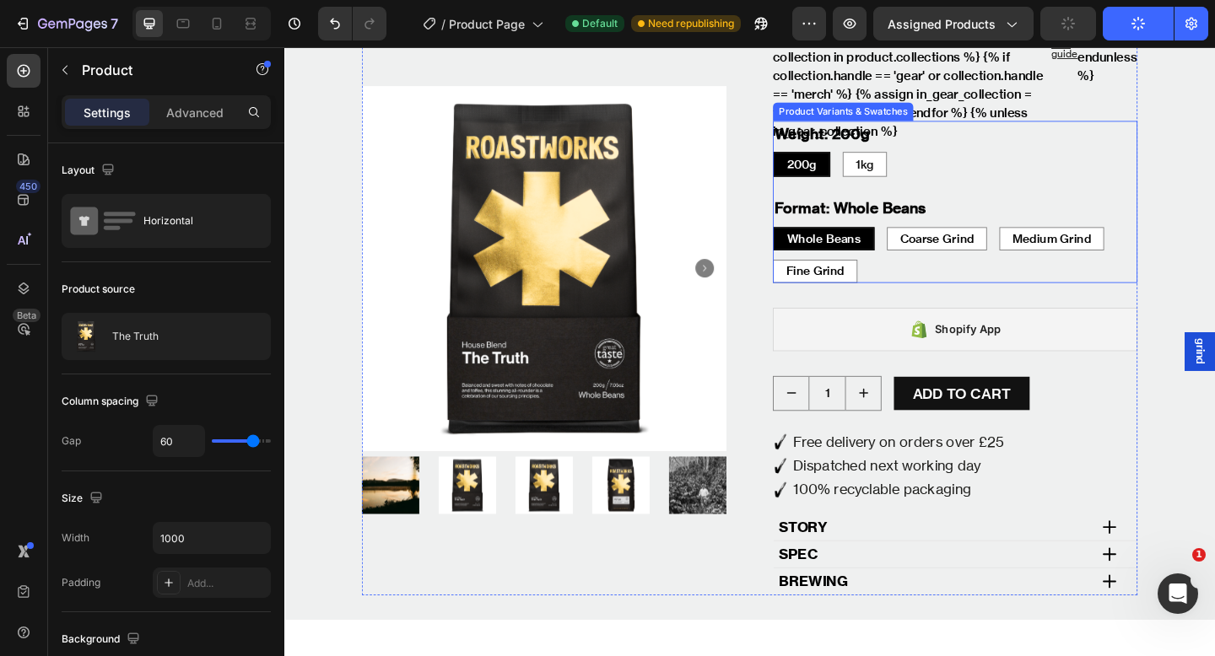
scroll to position [383, 0]
click at [1000, 179] on div "200g 200g 200g 1kg 1kg 1kg" at bounding box center [1014, 176] width 396 height 27
radio input "true"
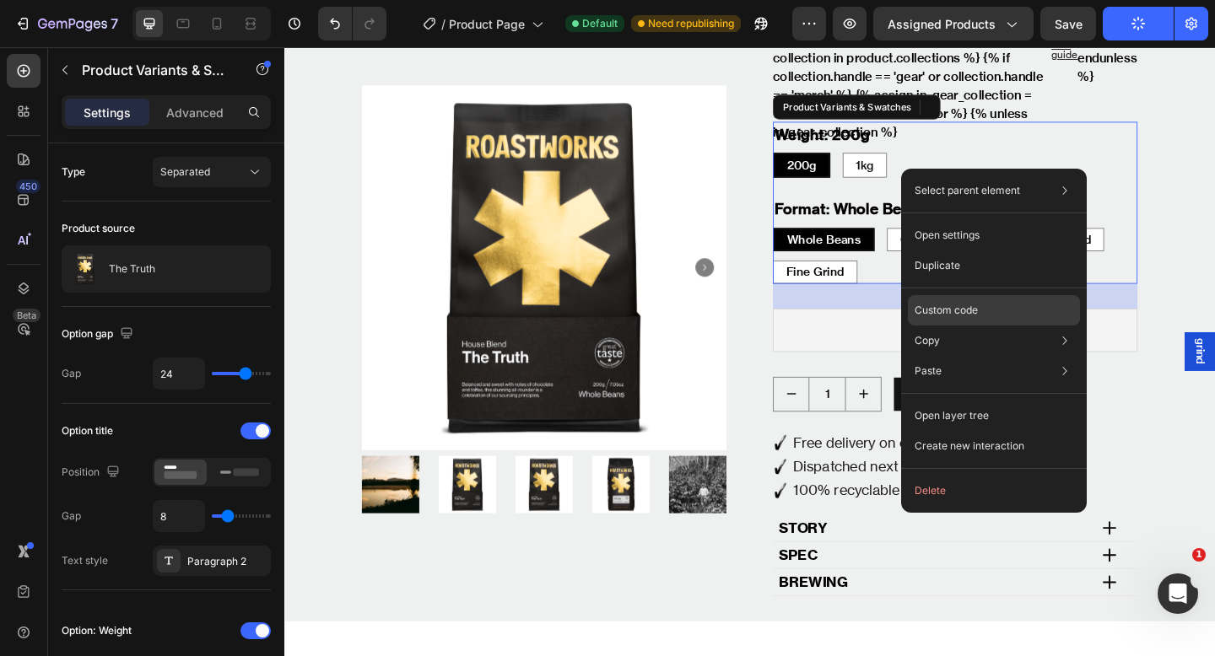
click at [954, 296] on div "Custom code" at bounding box center [994, 310] width 172 height 30
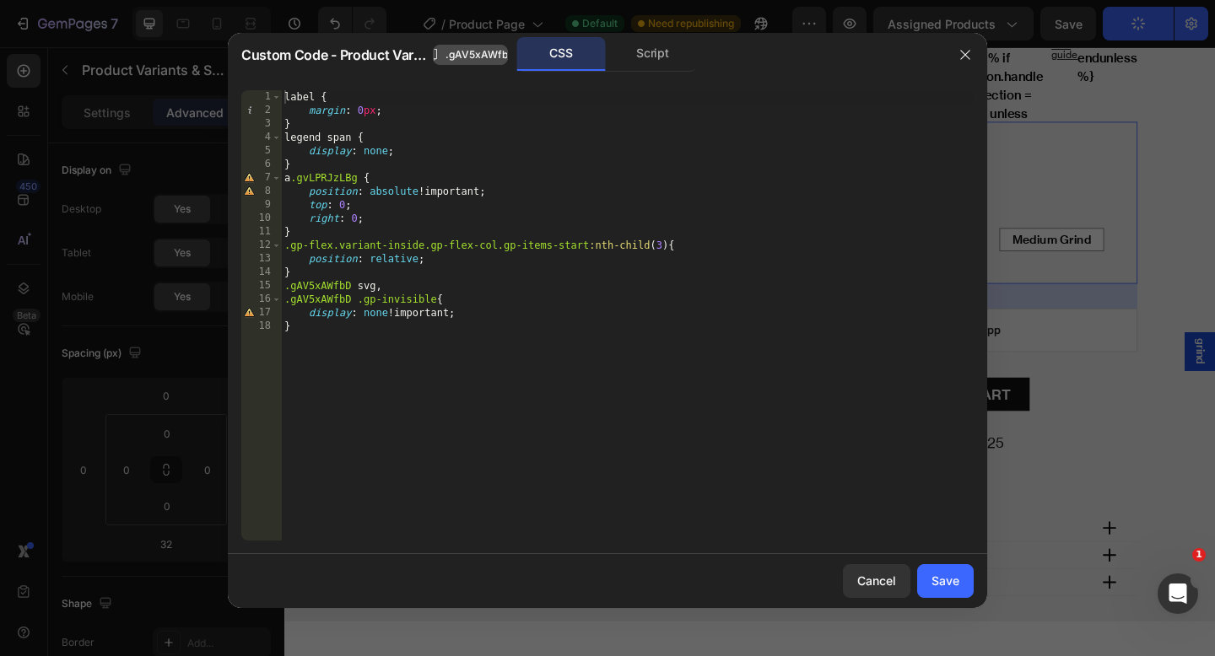
click at [492, 60] on span ".gAV5xAWfbD" at bounding box center [480, 54] width 70 height 15
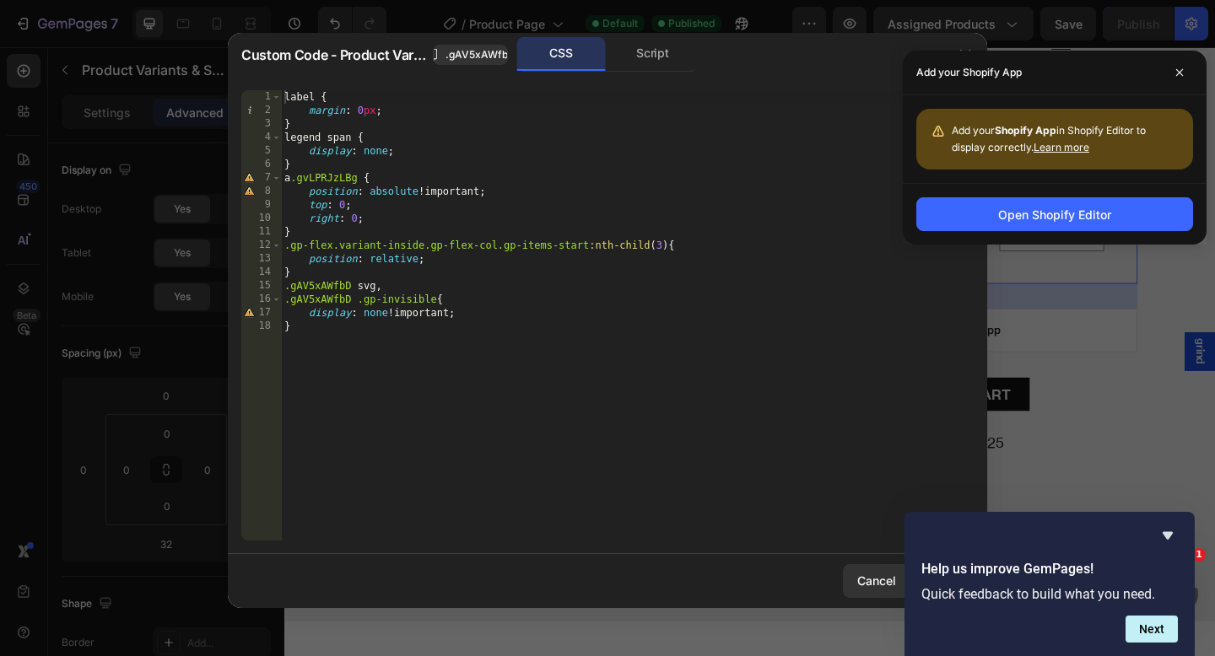
type textarea "}"
click at [548, 348] on div "label { margin : 0 px ; } legend span { display : none ; } a .gvLPRJzLBg { posi…" at bounding box center [627, 328] width 692 height 477
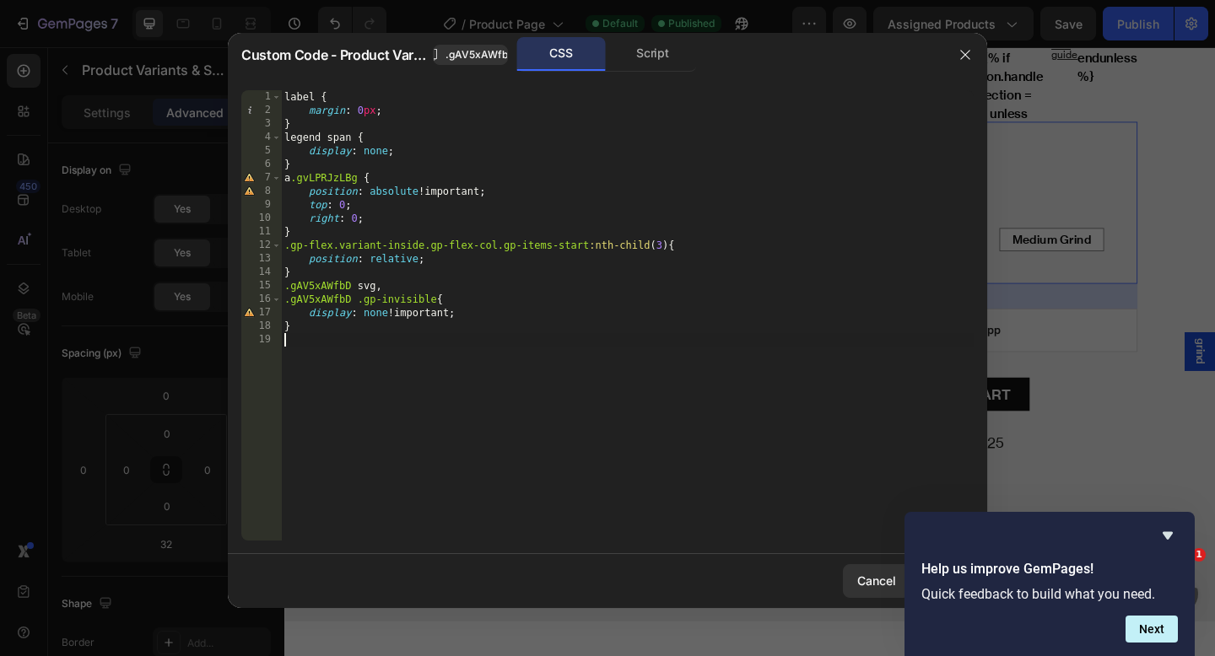
paste textarea "}"
type textarea "}"
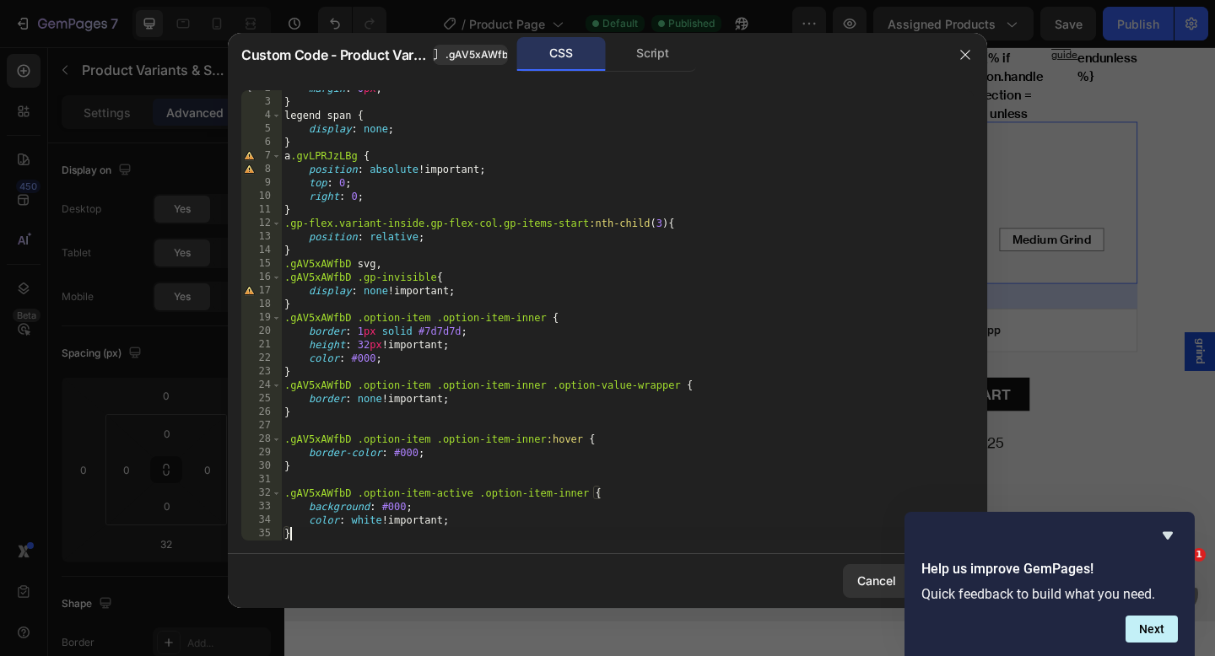
scroll to position [22, 0]
click at [1173, 541] on icon "Hide survey" at bounding box center [1167, 535] width 20 height 20
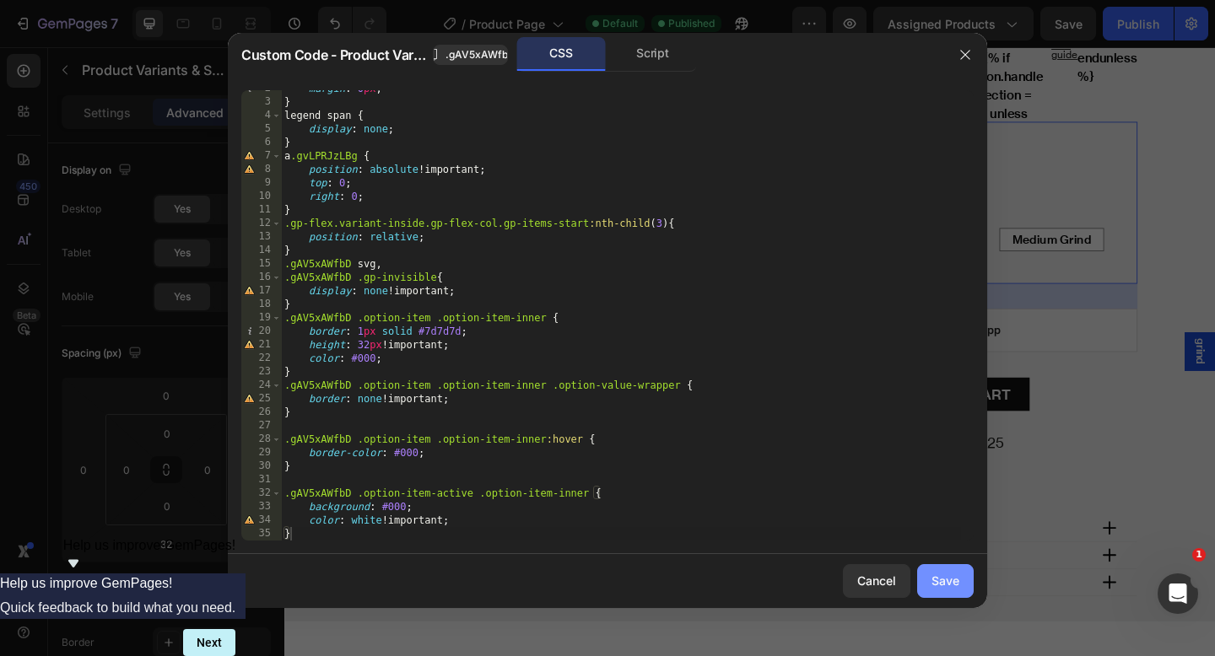
click at [956, 576] on div "Save" at bounding box center [945, 581] width 28 height 18
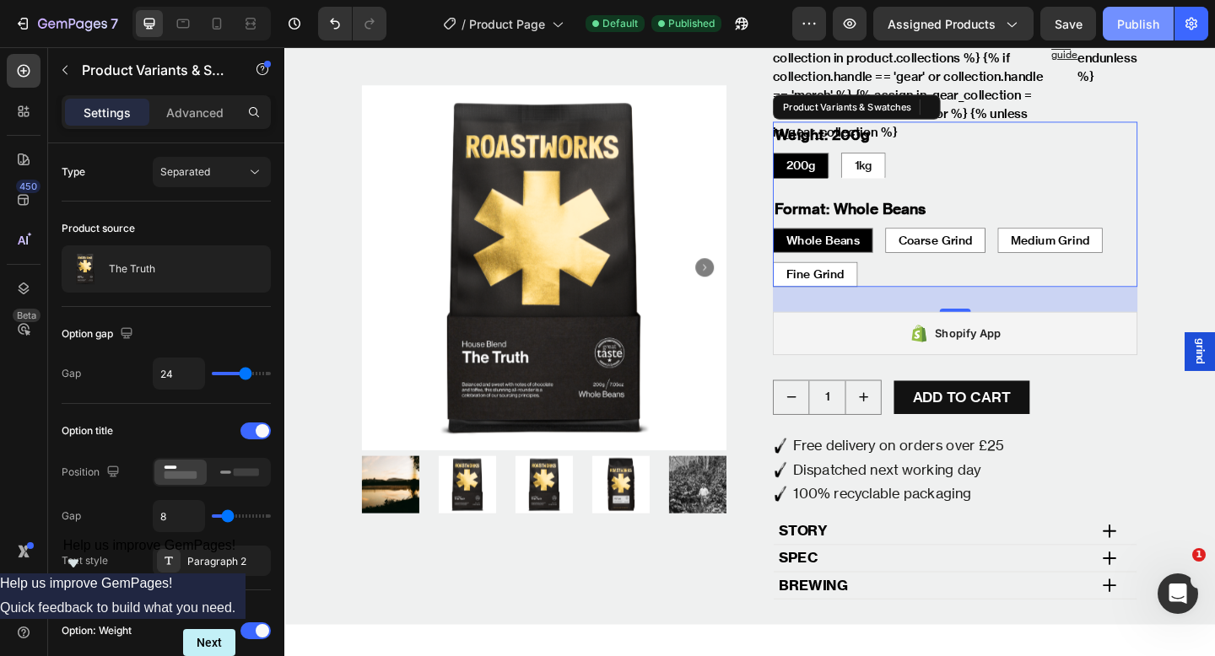
click at [1125, 31] on div "Publish" at bounding box center [1138, 24] width 42 height 18
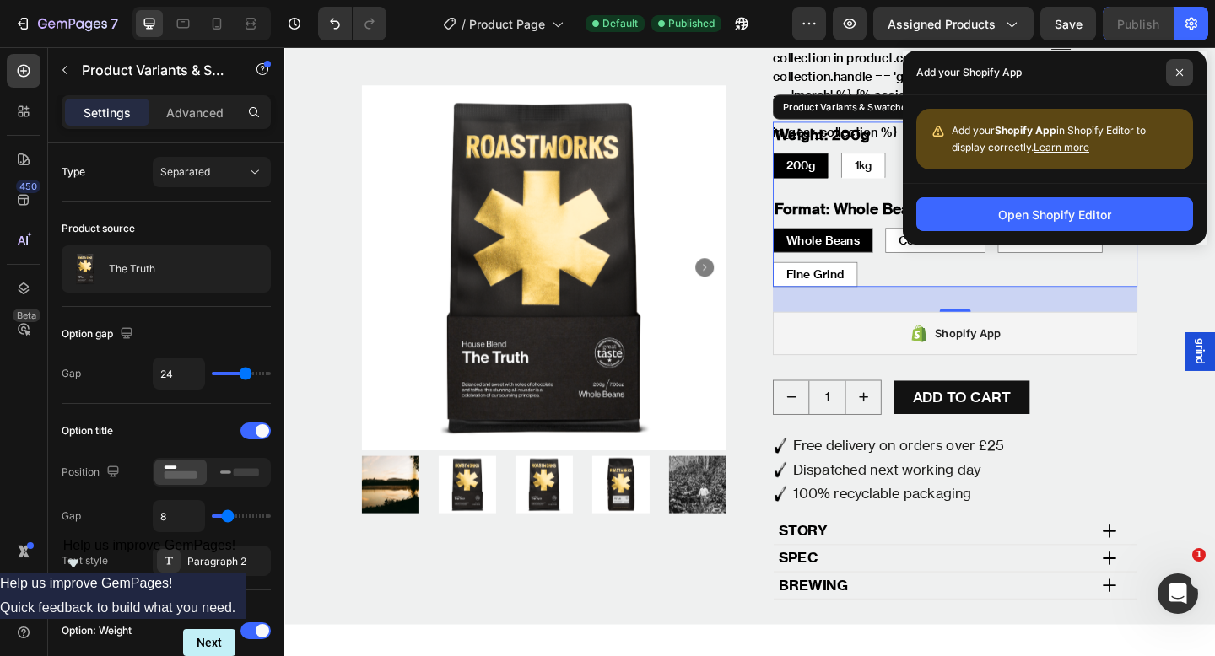
click at [1183, 65] on span at bounding box center [1179, 72] width 27 height 27
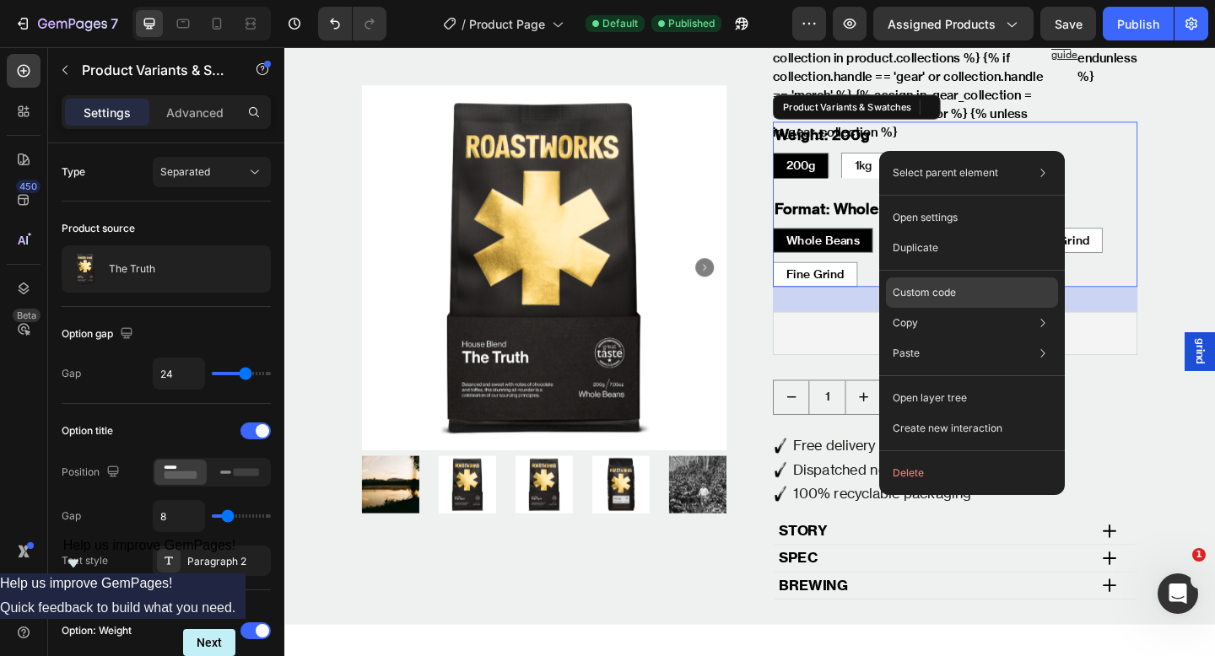
click at [929, 294] on p "Custom code" at bounding box center [923, 292] width 63 height 15
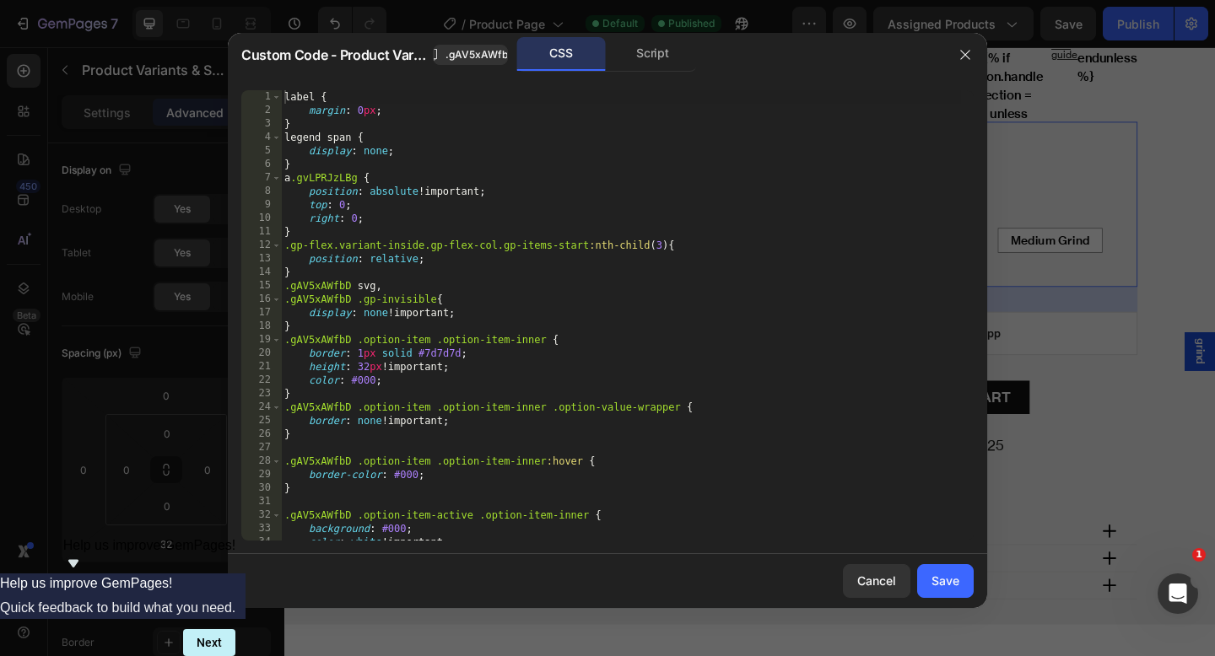
click at [474, 311] on div "label { margin : 0 px ; } legend span { display : none ; } a .gvLPRJzLBg { posi…" at bounding box center [621, 328] width 680 height 477
type textarea "}"
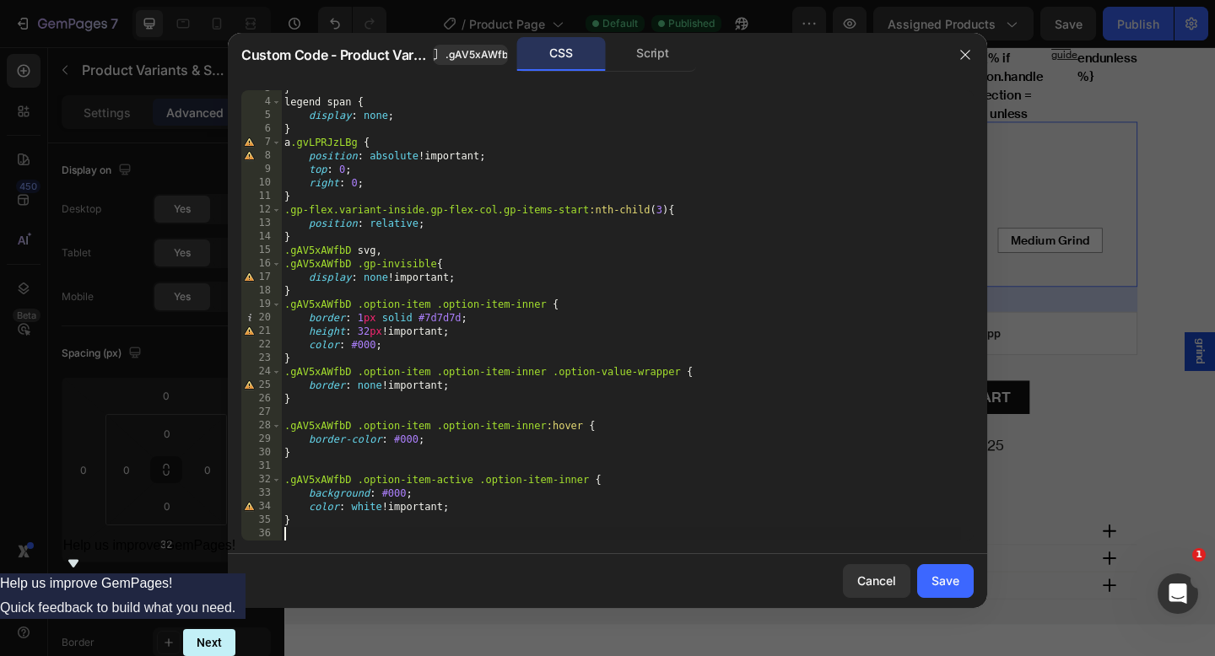
paste textarea "}"
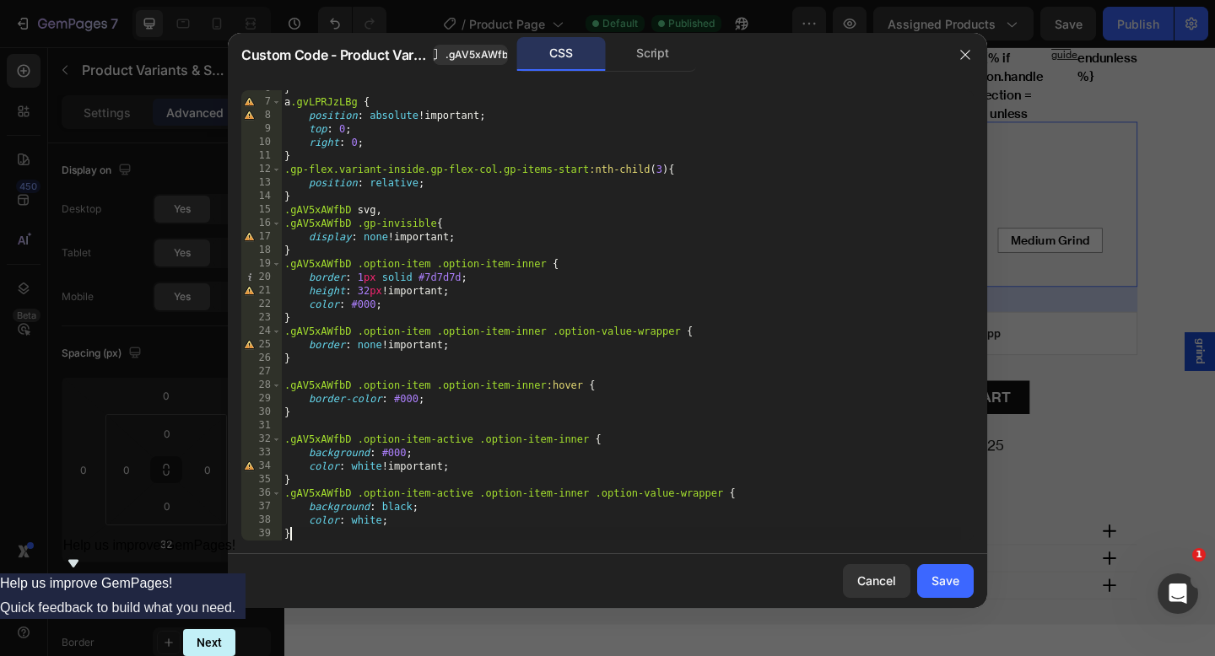
scroll to position [76, 0]
type textarea "color: white; }"
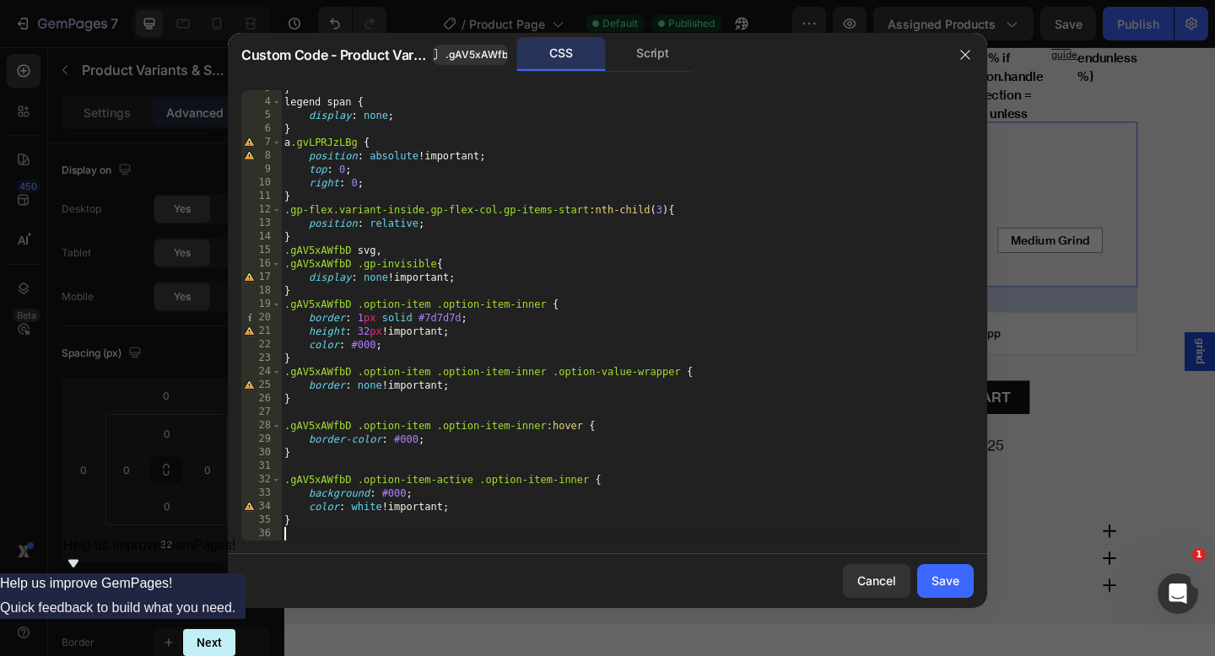
scroll to position [35, 0]
type textarea ".gAV5xAWfbD .option-item-active .option-item-inner {"
paste textarea ".gAV5xAWfbD .option-item-active .option-item-inner .option-value-wrapper"
click at [454, 334] on div "} legend span { display : none ; } a .gvLPRJzLBg { position : absolute !importa…" at bounding box center [621, 320] width 680 height 477
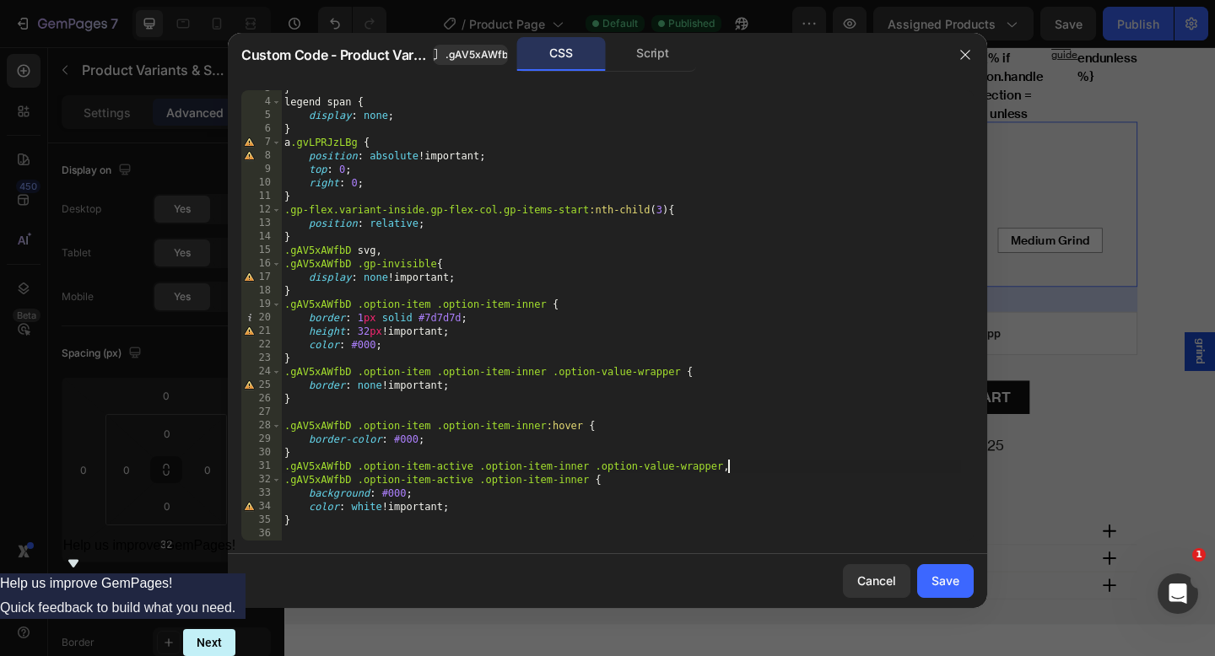
scroll to position [0, 13]
click at [467, 386] on div "} legend span { display : none ; } a .gvLPRJzLBg { position : absolute !importa…" at bounding box center [621, 320] width 680 height 477
type textarea "border: none !important;"
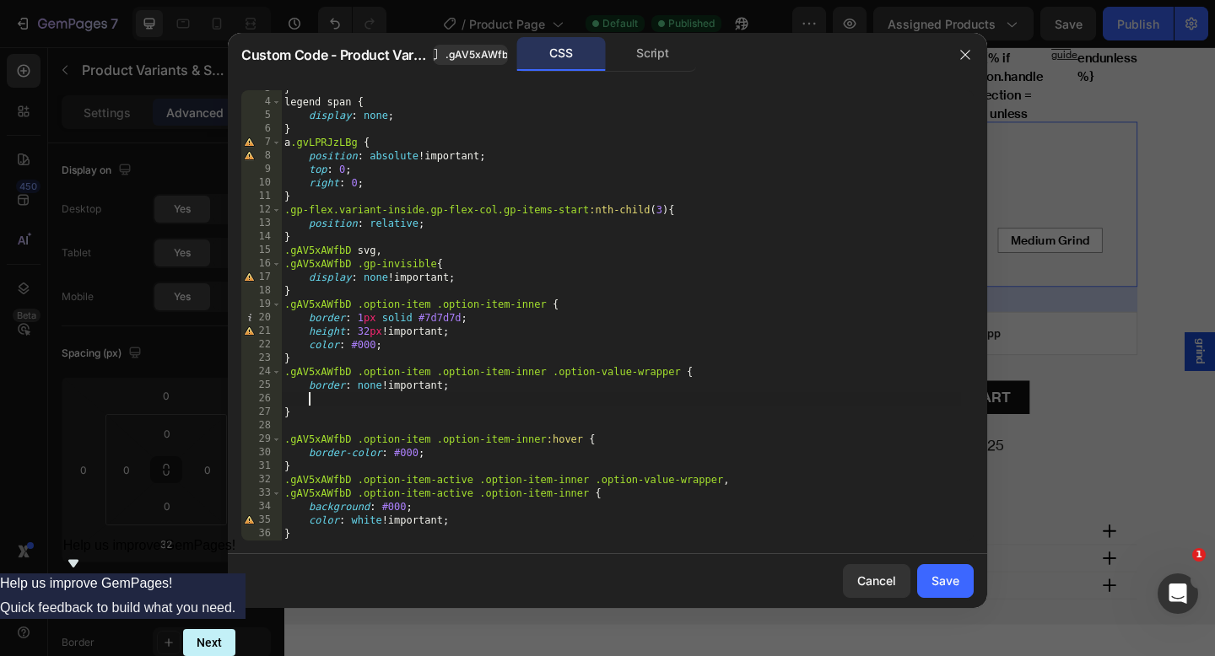
paste textarea "height: 32px !important;"
type textarea "height: 32px !important;"
click at [950, 574] on div "Save" at bounding box center [945, 581] width 28 height 18
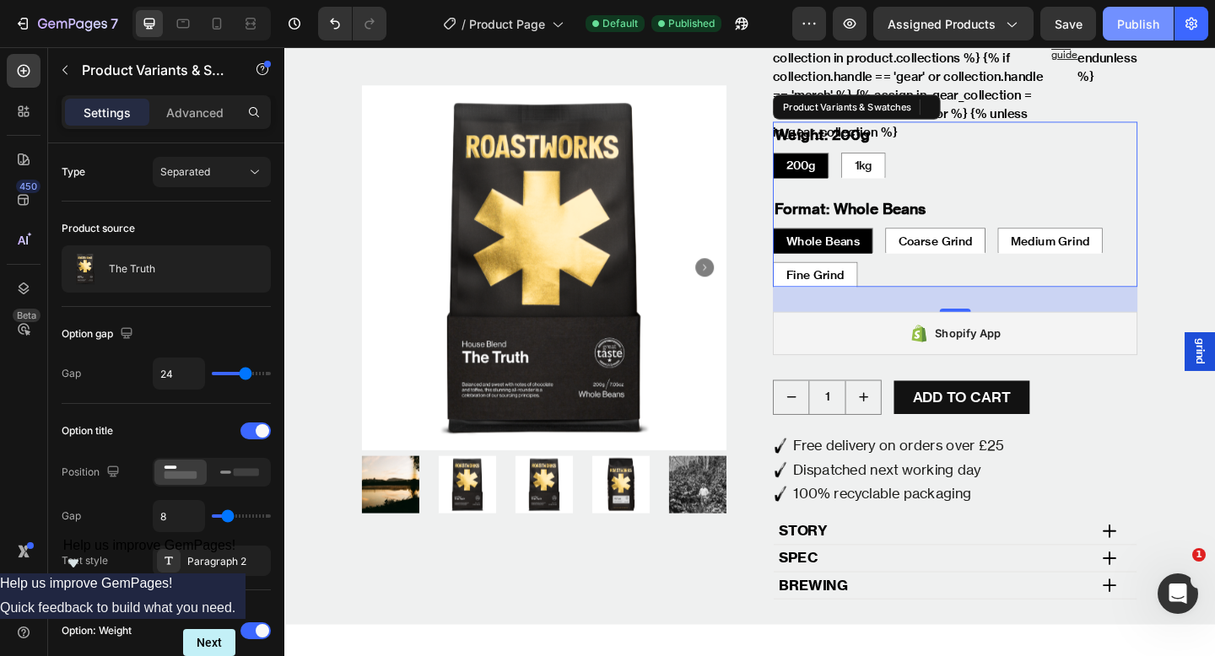
click at [1135, 27] on div "Publish" at bounding box center [1138, 24] width 42 height 18
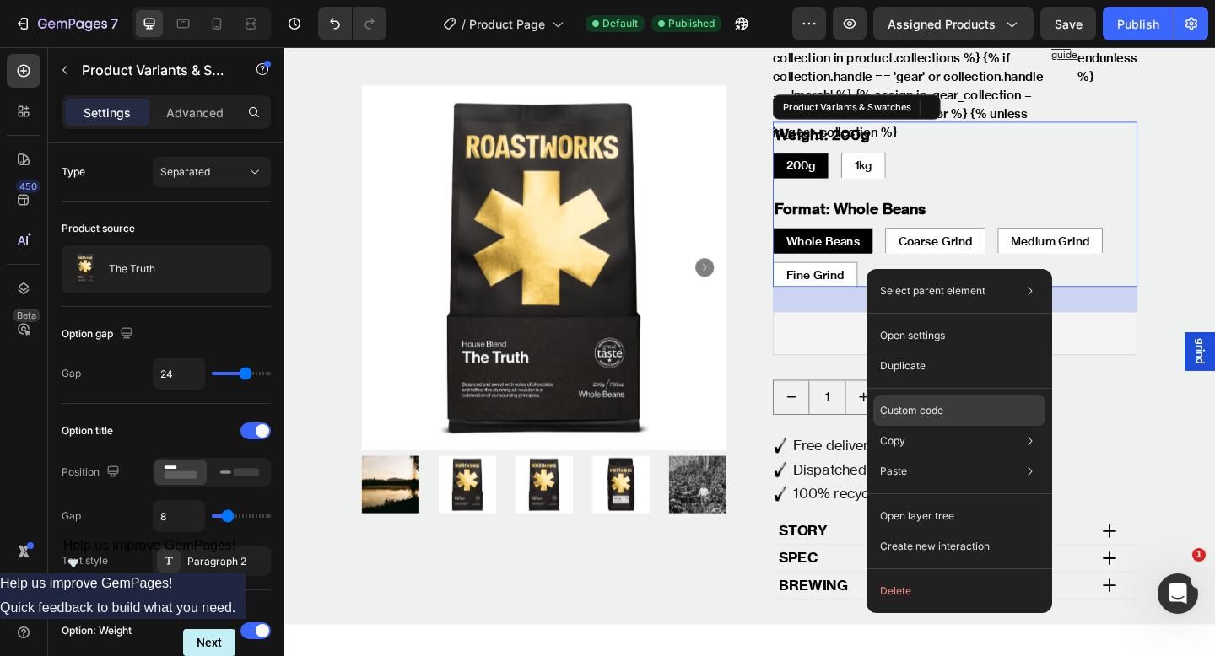
click at [928, 408] on p "Custom code" at bounding box center [911, 410] width 63 height 15
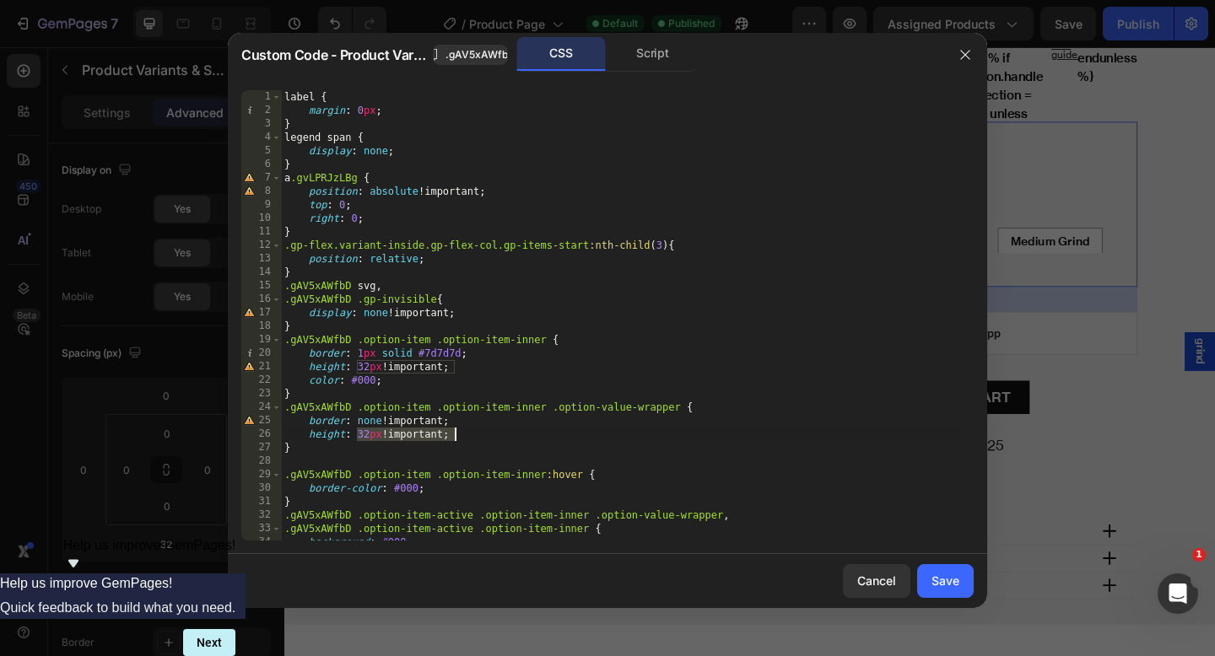
drag, startPoint x: 360, startPoint y: 433, endPoint x: 464, endPoint y: 433, distance: 103.7
click at [464, 433] on div "label { margin : 0 px ; } legend span { display : none ; } a .gvLPRJzLBg { posi…" at bounding box center [621, 328] width 680 height 477
paste textarea "-webkit-fill-available !important"
type textarea "height: -webkit-fill-available !important;"
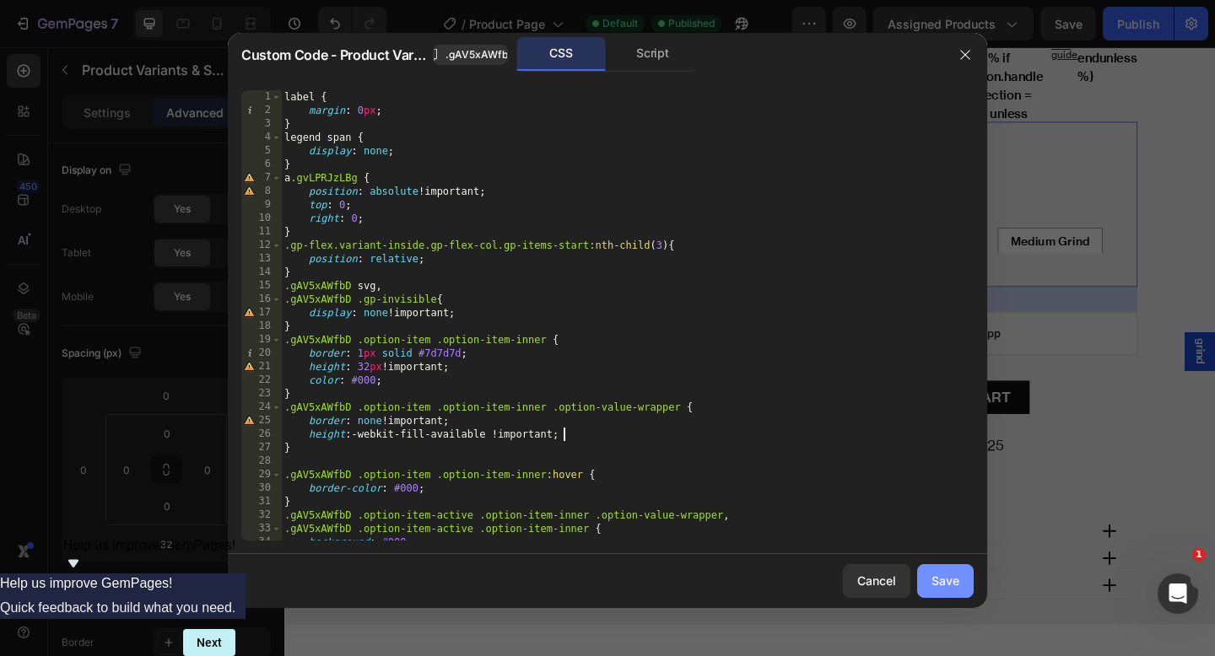
click at [942, 570] on button "Save" at bounding box center [945, 581] width 57 height 34
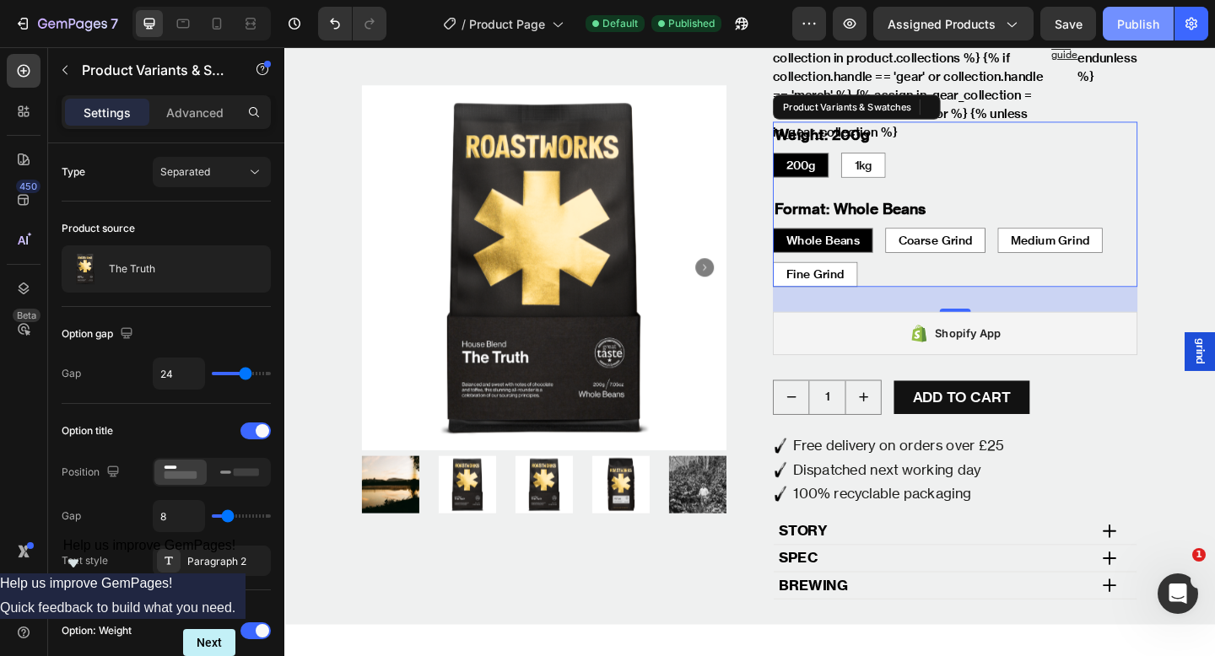
click at [1142, 26] on div "Publish" at bounding box center [1138, 24] width 42 height 18
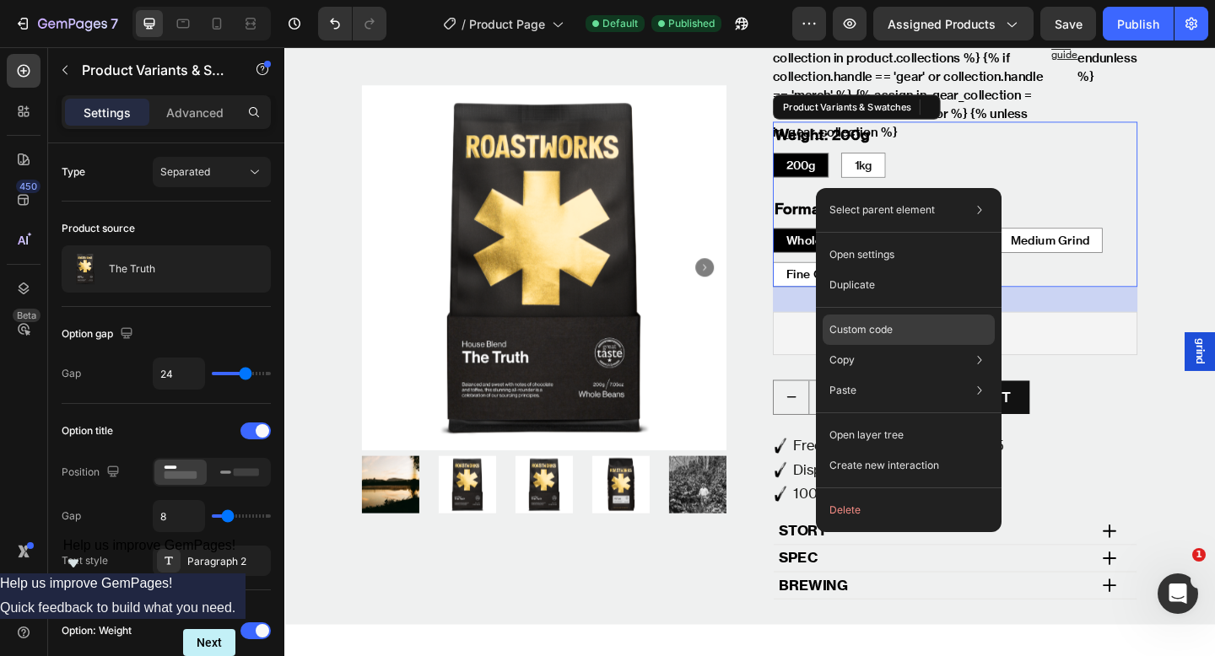
click at [887, 333] on p "Custom code" at bounding box center [860, 329] width 63 height 15
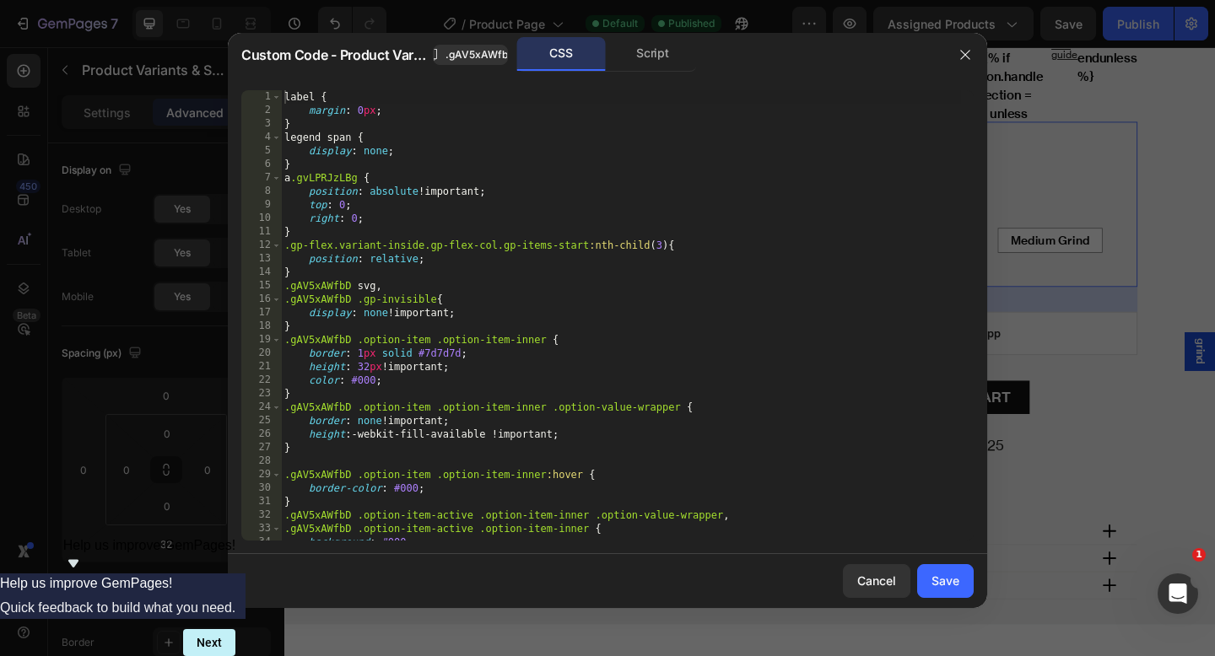
click at [568, 326] on div "label { margin : 0 px ; } legend span { display : none ; } a .gvLPRJzLBg { posi…" at bounding box center [621, 328] width 680 height 477
click at [514, 383] on div "label { margin : 0 px ; } legend span { display : none ; } a .gvLPRJzLBg { posi…" at bounding box center [621, 328] width 680 height 477
type textarea "}"
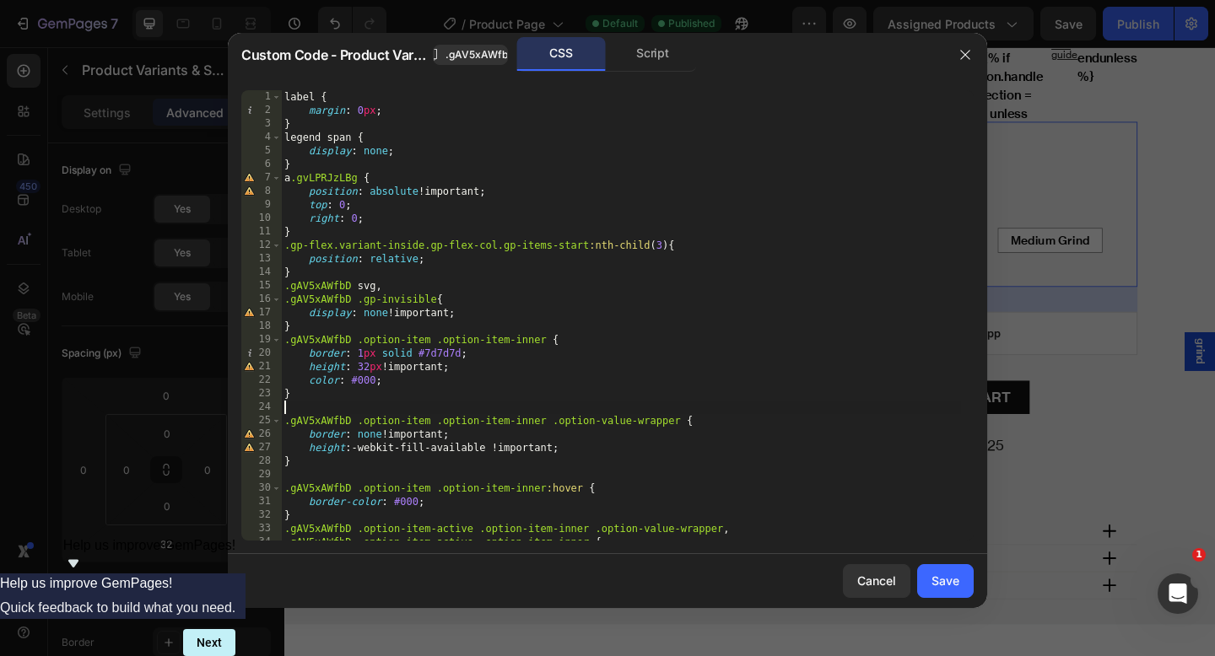
paste textarea "}"
type textarea "}"
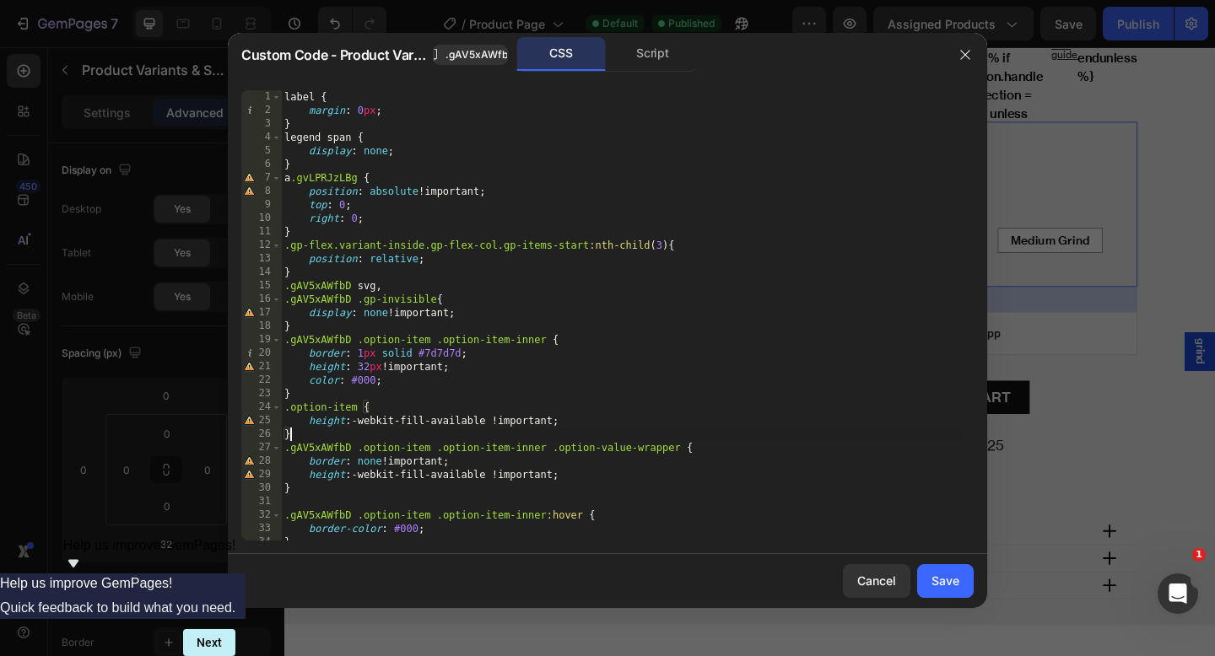
click at [401, 428] on div "label { margin : 0 px ; } legend span { display : none ; } a .gvLPRJzLBg { posi…" at bounding box center [621, 328] width 680 height 477
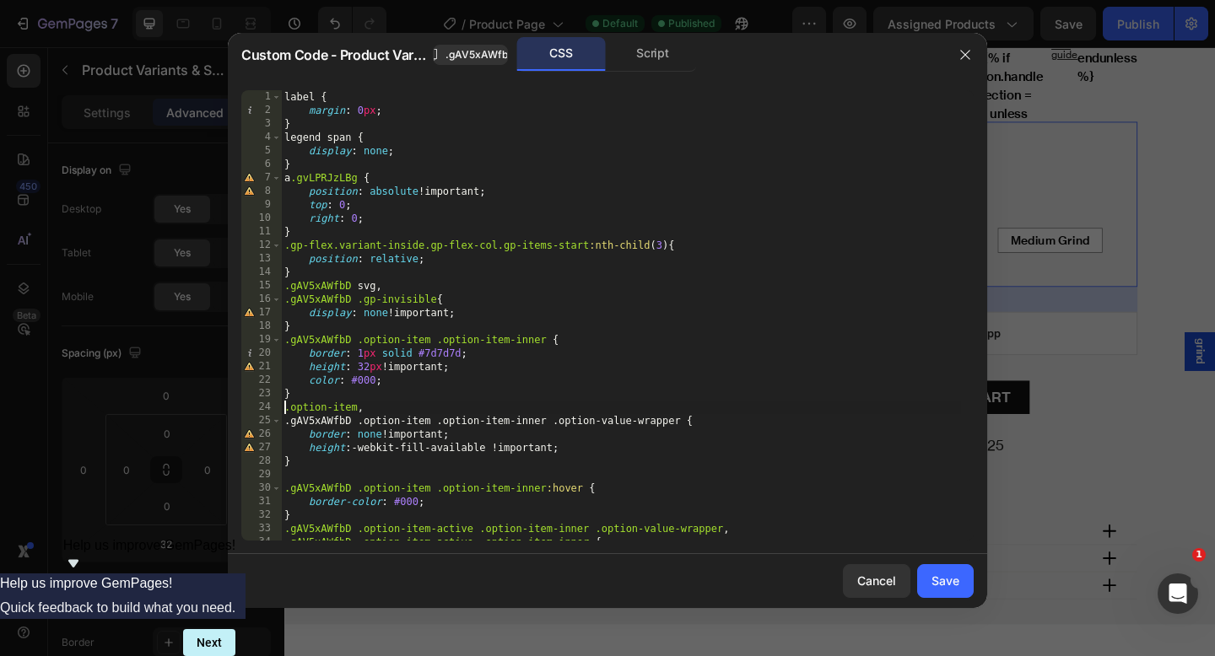
scroll to position [0, 0]
paste textarea ".gAV5xAWfbD"
click at [488, 488] on div "label { margin : 0 px ; } legend span { display : none ; } a .gvLPRJzLBg { posi…" at bounding box center [621, 328] width 680 height 477
type textarea ".gAV5xAWfbD .option-item .option-item-inner:hover {"
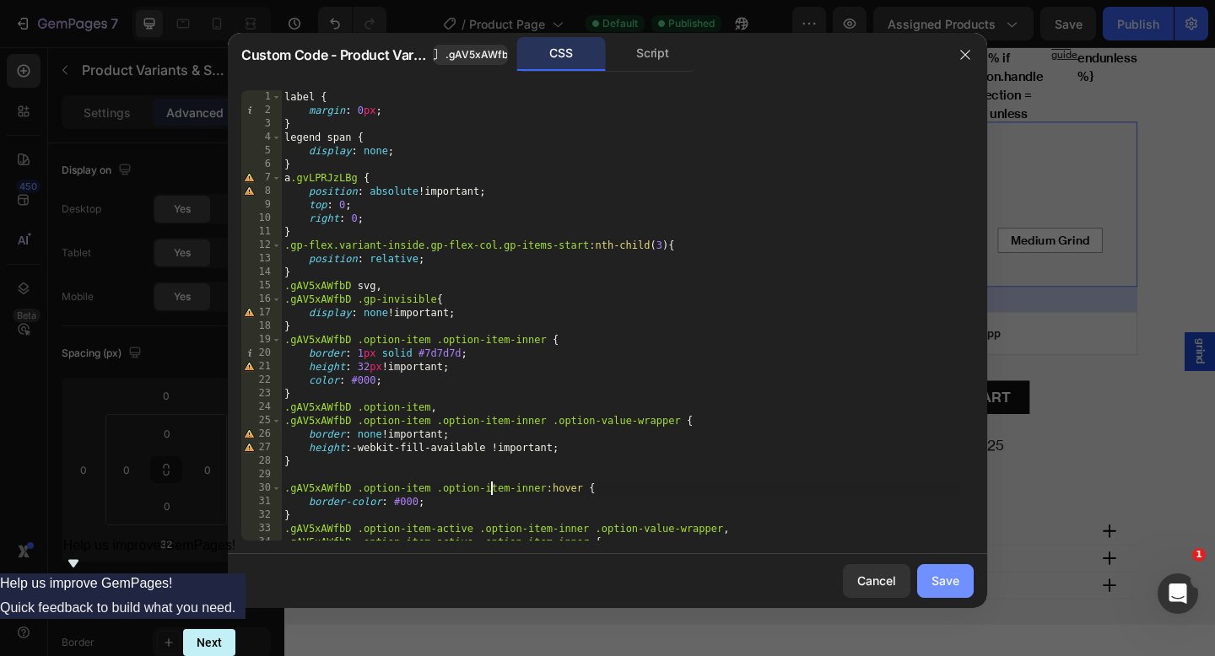
click at [957, 581] on div "Save" at bounding box center [945, 581] width 28 height 18
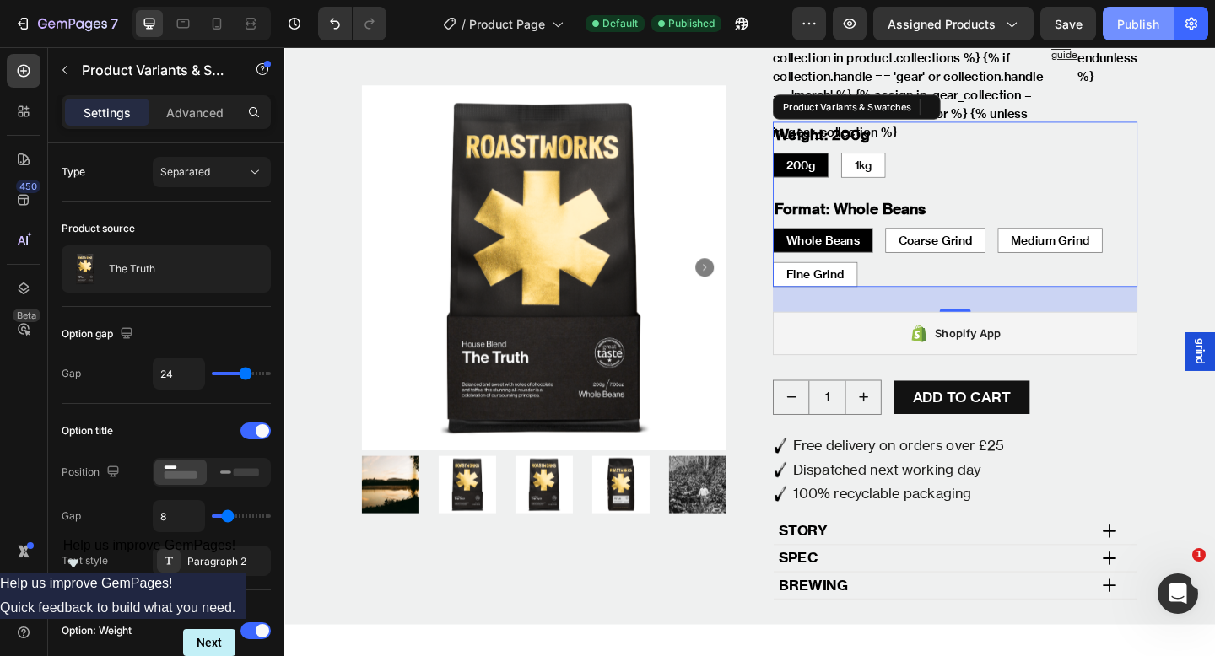
click at [1150, 17] on div "Publish" at bounding box center [1138, 24] width 42 height 18
